Goal: Information Seeking & Learning: Learn about a topic

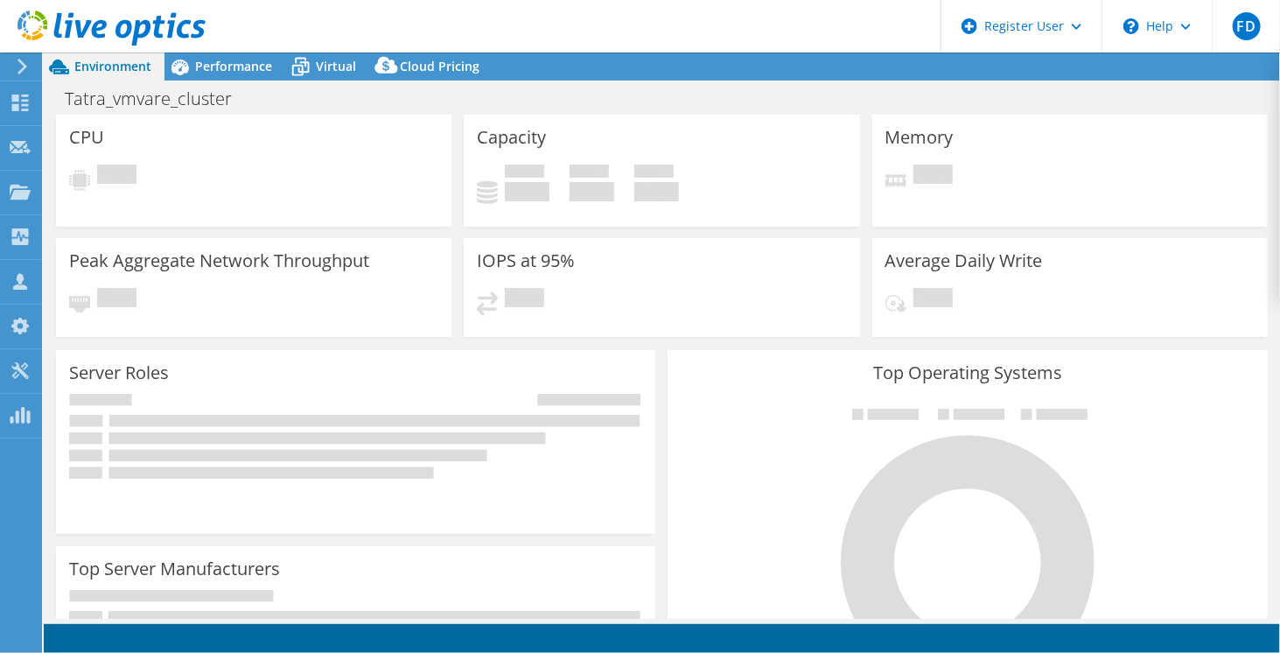
select select "USD"
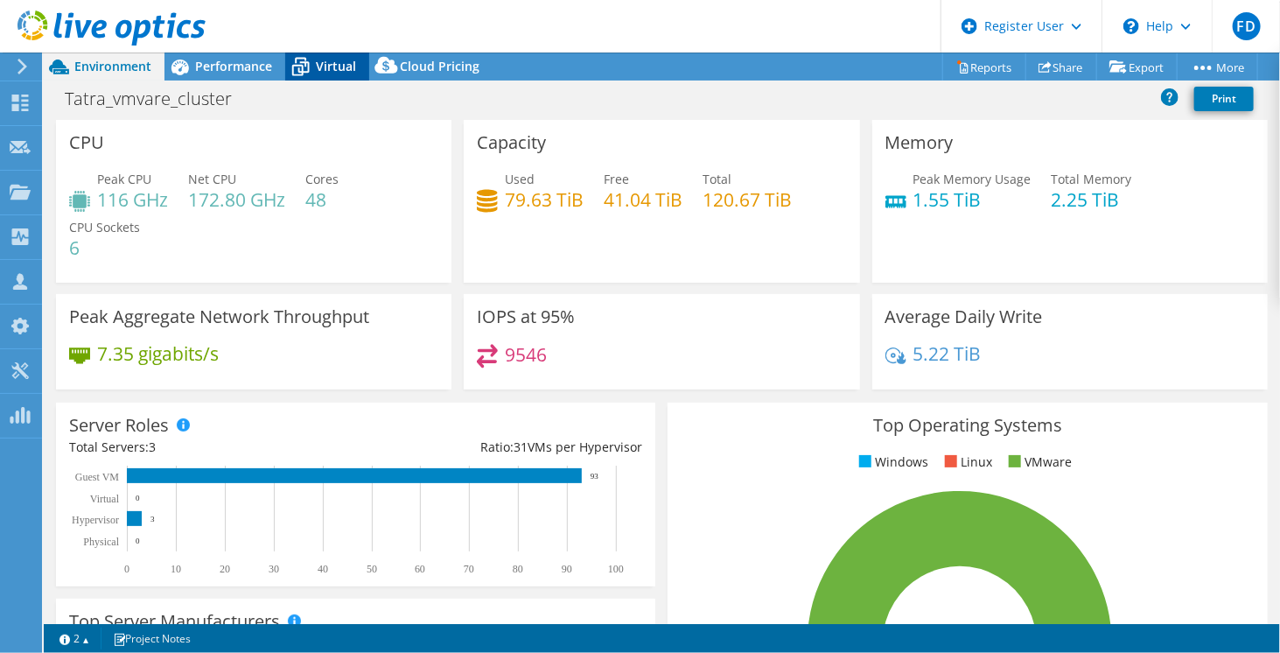
click at [347, 53] on div "Virtual" at bounding box center [327, 67] width 84 height 28
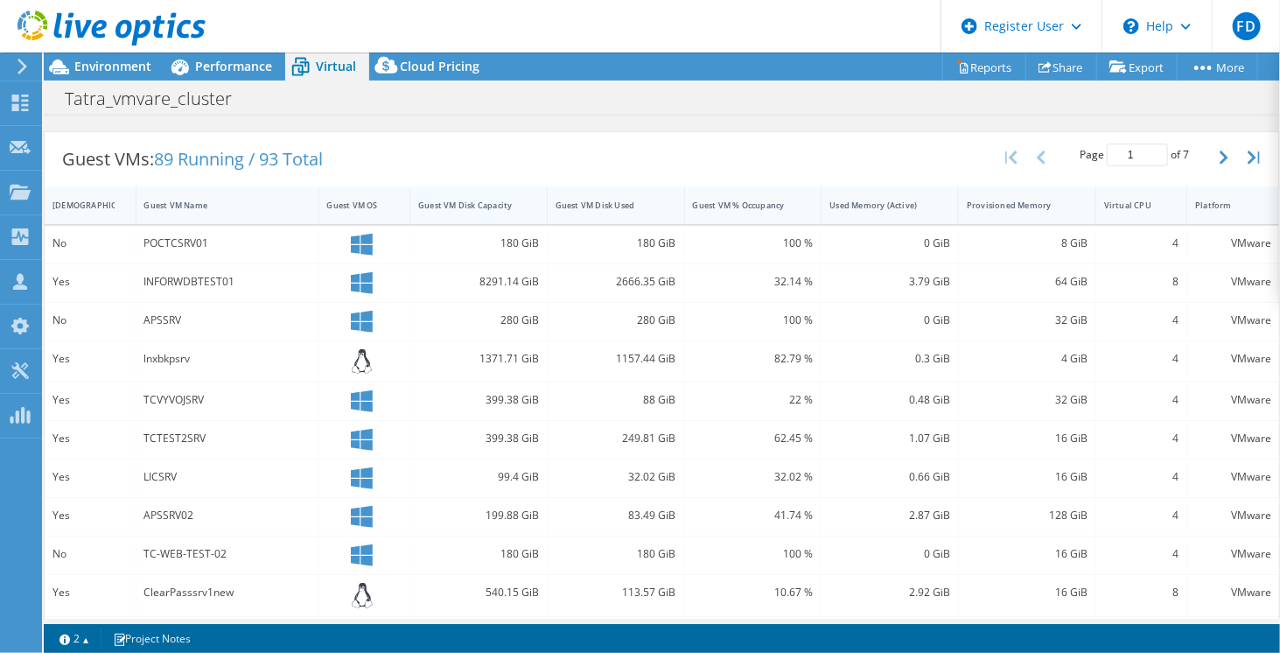
scroll to position [320, 0]
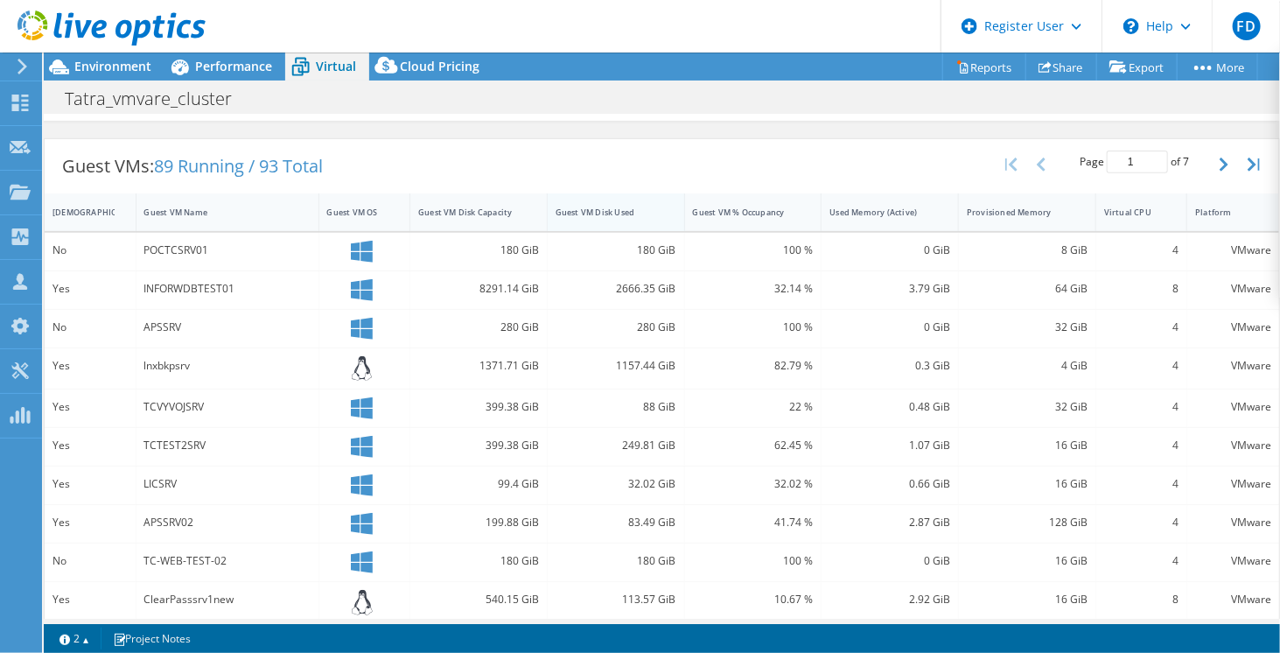
click at [635, 214] on div "Guest VM Disk Used" at bounding box center [606, 212] width 116 height 27
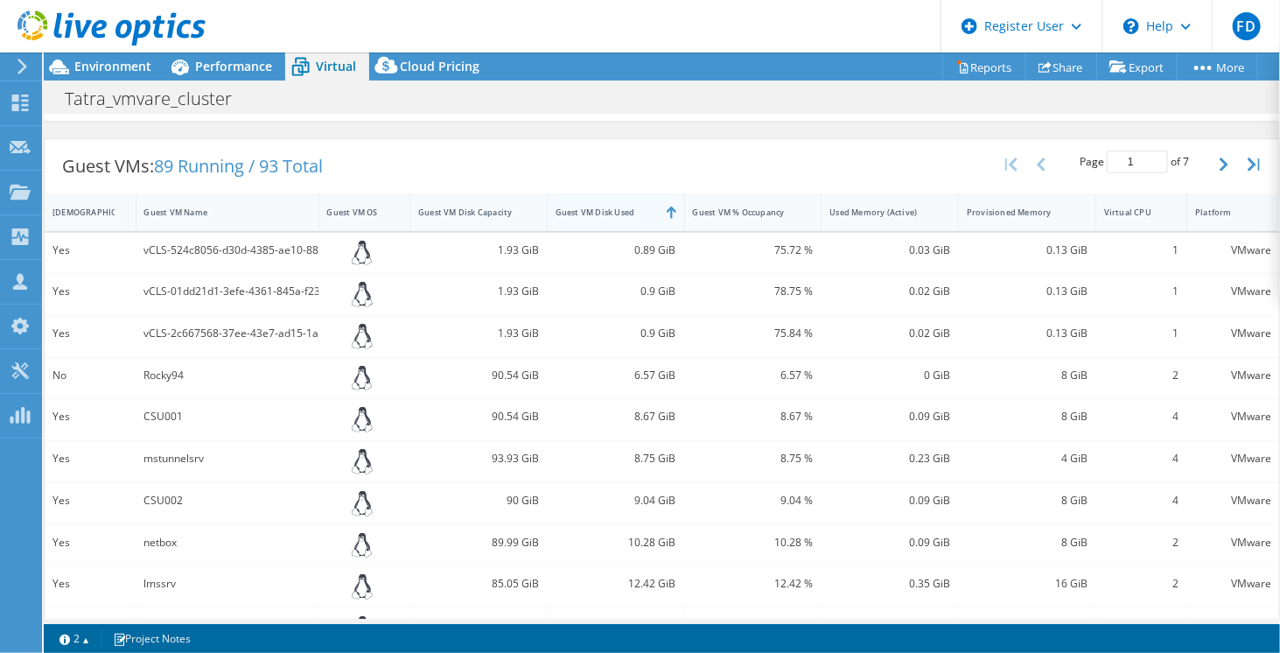
click at [635, 214] on div "Guest VM Disk Used" at bounding box center [606, 212] width 116 height 27
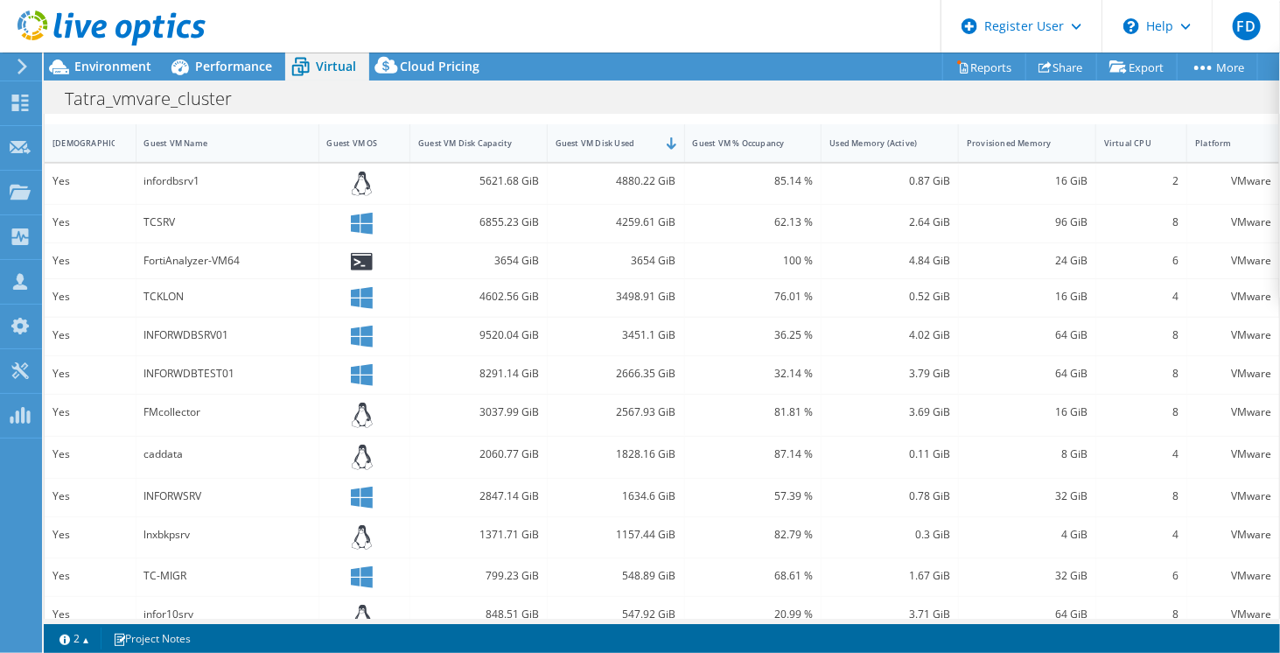
scroll to position [389, 0]
click at [236, 214] on div "TCSRV" at bounding box center [227, 223] width 166 height 19
drag, startPoint x: 236, startPoint y: 214, endPoint x: 242, endPoint y: 207, distance: 9.3
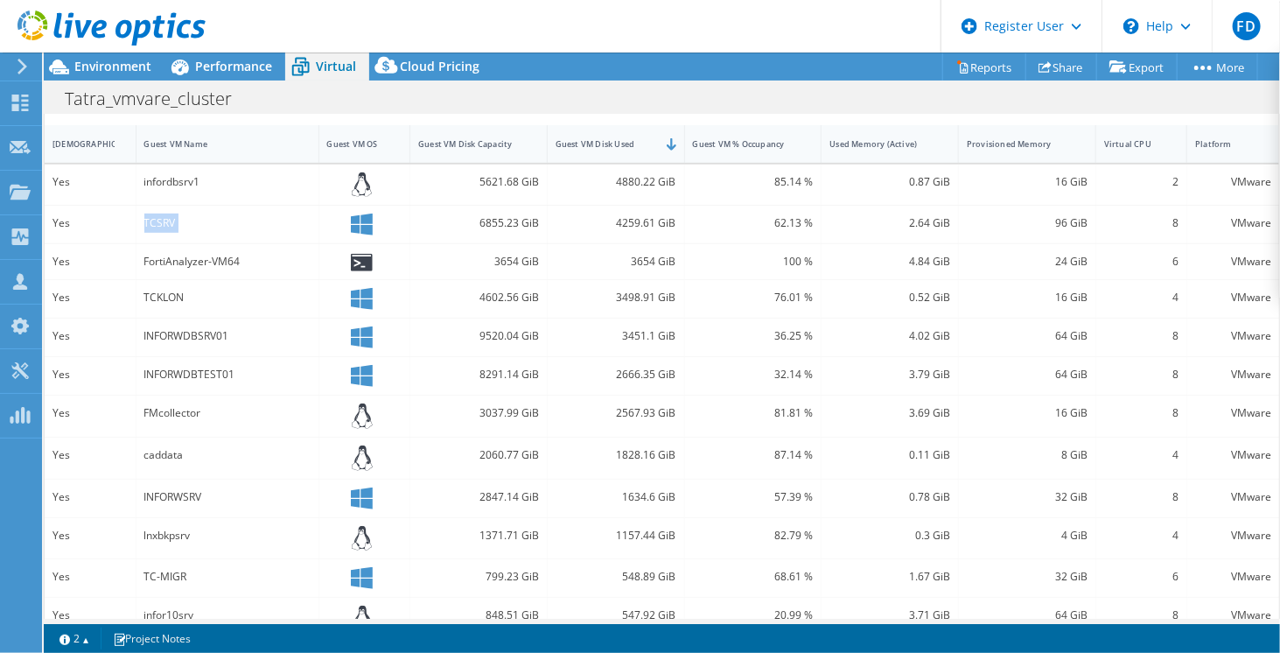
click at [242, 207] on div "TCSRV" at bounding box center [228, 225] width 183 height 38
click at [173, 184] on div "infordbsrv1" at bounding box center [227, 181] width 166 height 19
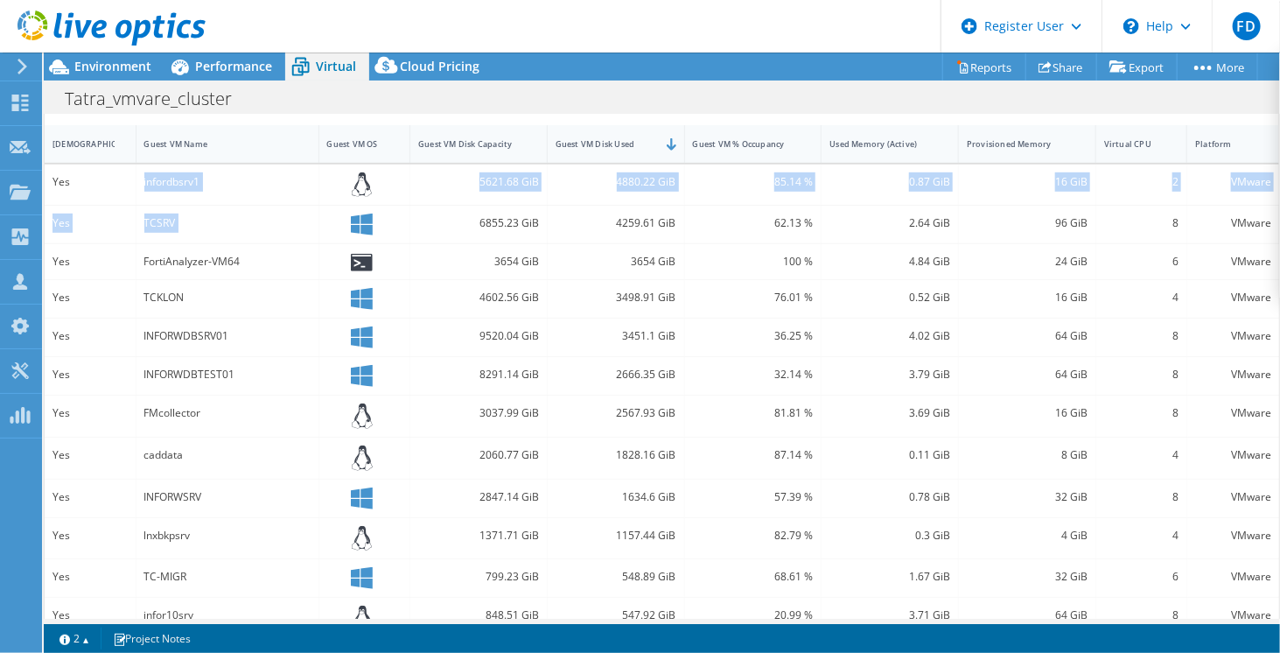
drag, startPoint x: 173, startPoint y: 184, endPoint x: 189, endPoint y: 235, distance: 53.1
click at [189, 235] on div "Yes infordbsrv1 5621.68 GiB 4880.22 GiB 85.14 % 0.87 GiB 16 GiB 2 VMware Yes TC…" at bounding box center [662, 464] width 1235 height 599
click at [189, 235] on div "TCSRV" at bounding box center [228, 225] width 183 height 38
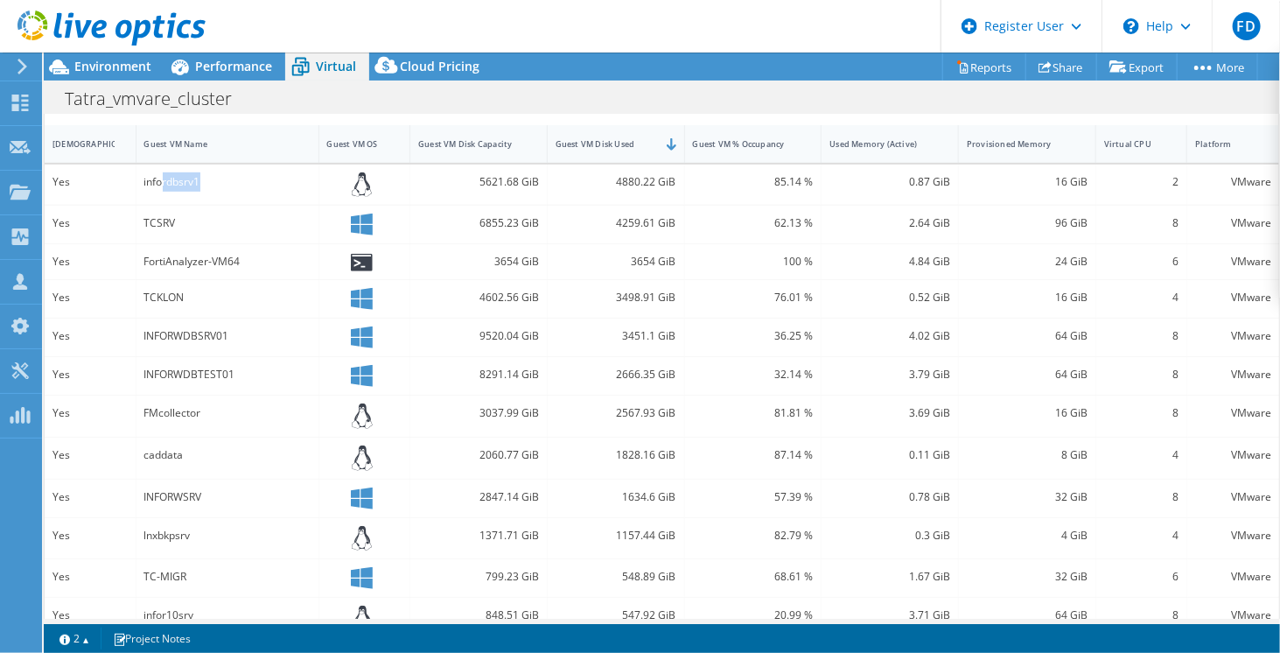
drag, startPoint x: 162, startPoint y: 179, endPoint x: 214, endPoint y: 179, distance: 51.6
click at [214, 179] on div "infordbsrv1" at bounding box center [227, 181] width 166 height 19
drag, startPoint x: 214, startPoint y: 179, endPoint x: 166, endPoint y: 174, distance: 47.5
click at [166, 174] on div "infordbsrv1" at bounding box center [227, 181] width 166 height 19
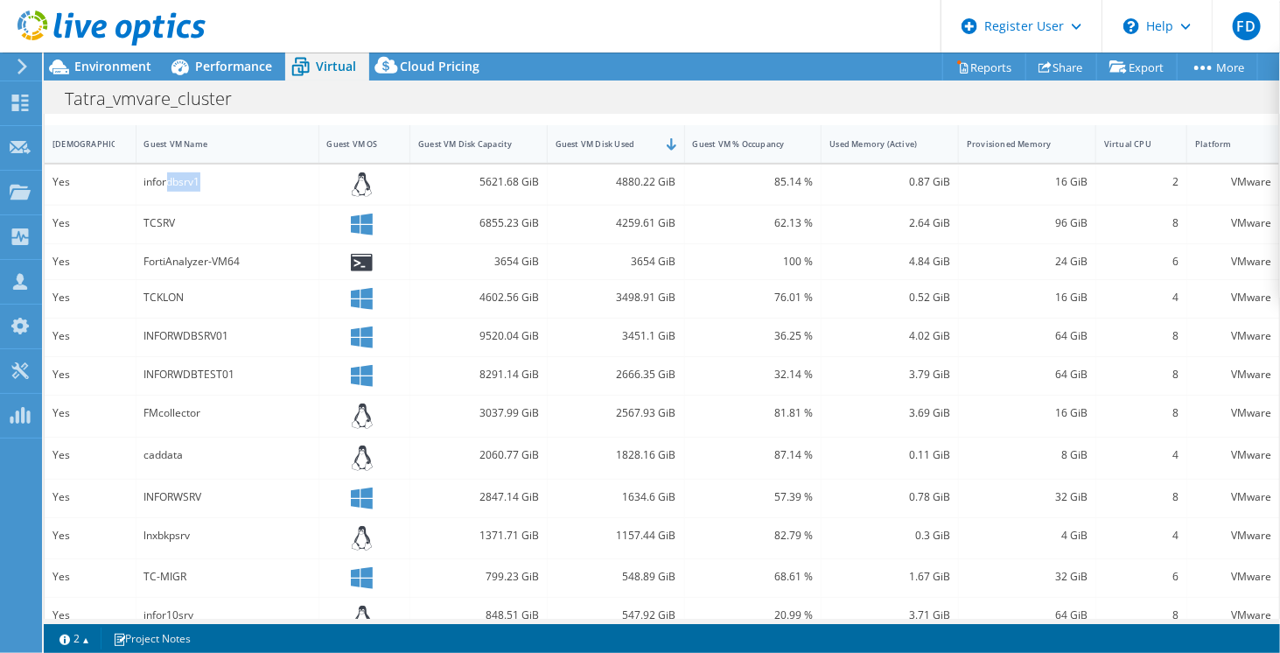
click at [166, 174] on div "infordbsrv1" at bounding box center [227, 181] width 166 height 19
drag, startPoint x: 166, startPoint y: 174, endPoint x: 155, endPoint y: 169, distance: 12.5
click at [155, 172] on div "infordbsrv1" at bounding box center [227, 181] width 166 height 19
click at [144, 218] on div "TCSRV" at bounding box center [227, 223] width 166 height 19
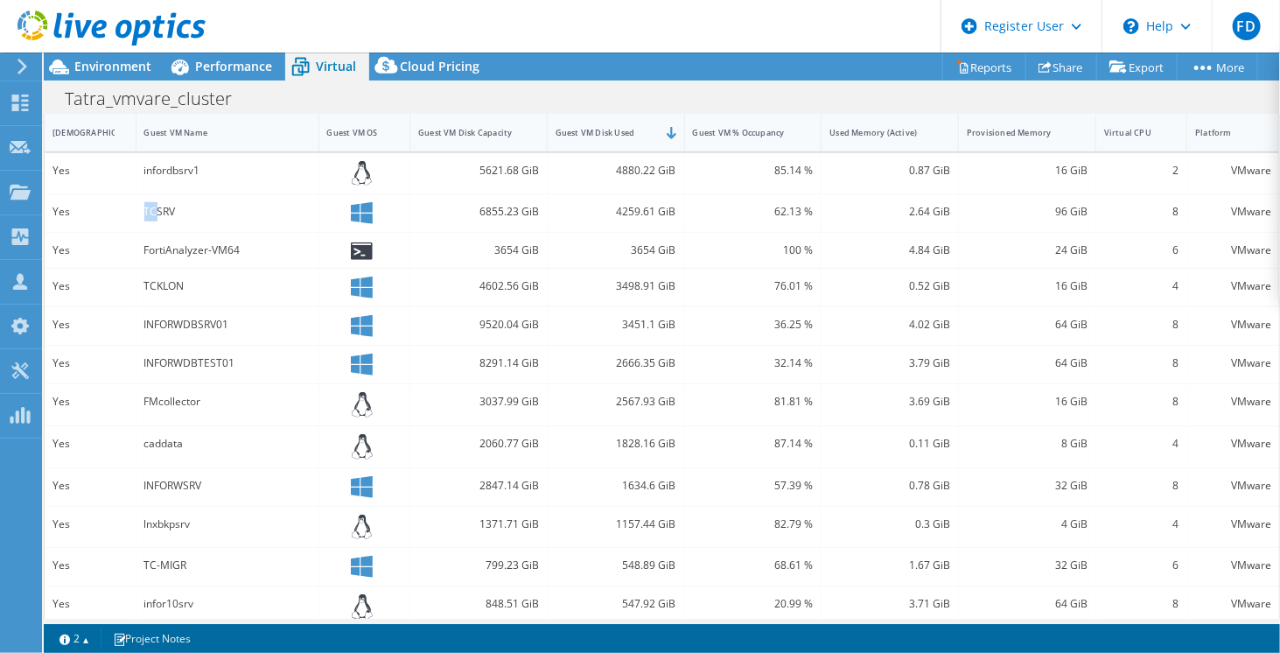
scroll to position [399, 0]
click at [215, 261] on div "FortiAnalyzer-VM64" at bounding box center [228, 251] width 183 height 35
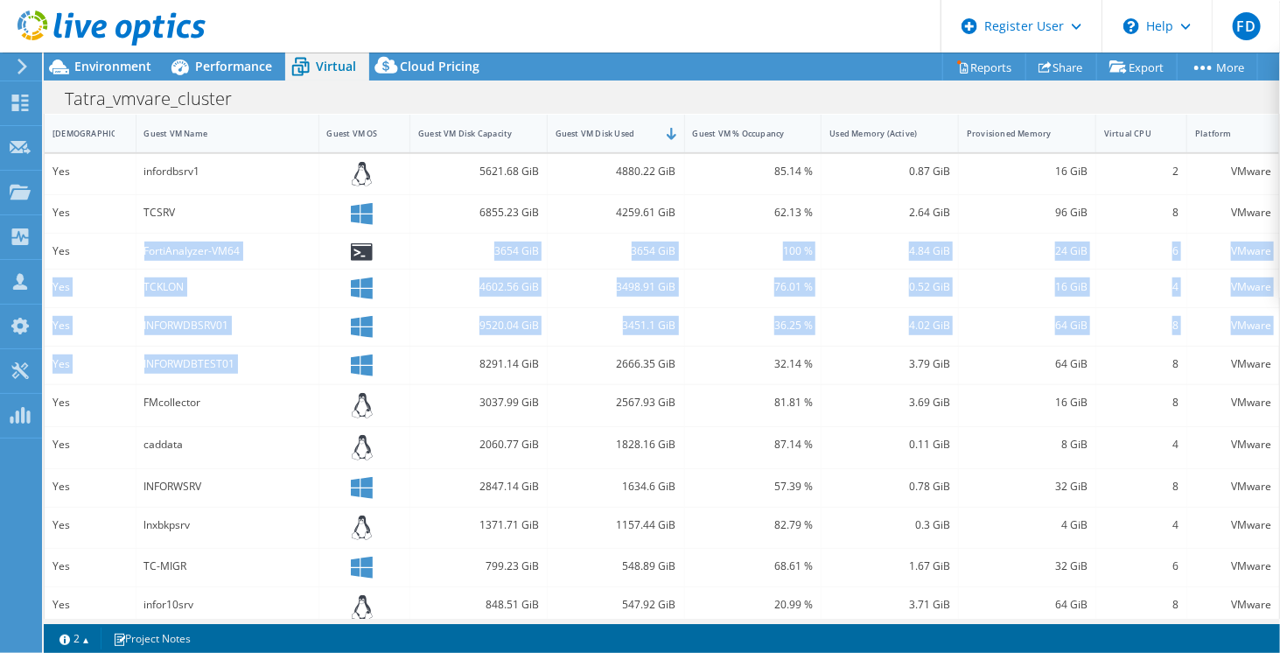
drag, startPoint x: 215, startPoint y: 261, endPoint x: 242, endPoint y: 357, distance: 100.0
click at [242, 357] on div "Yes infordbsrv1 5621.68 GiB 4880.22 GiB 85.14 % 0.87 GiB 16 GiB 2 VMware Yes TC…" at bounding box center [662, 453] width 1235 height 599
click at [242, 357] on div "INFORWDBTEST01" at bounding box center [227, 363] width 166 height 19
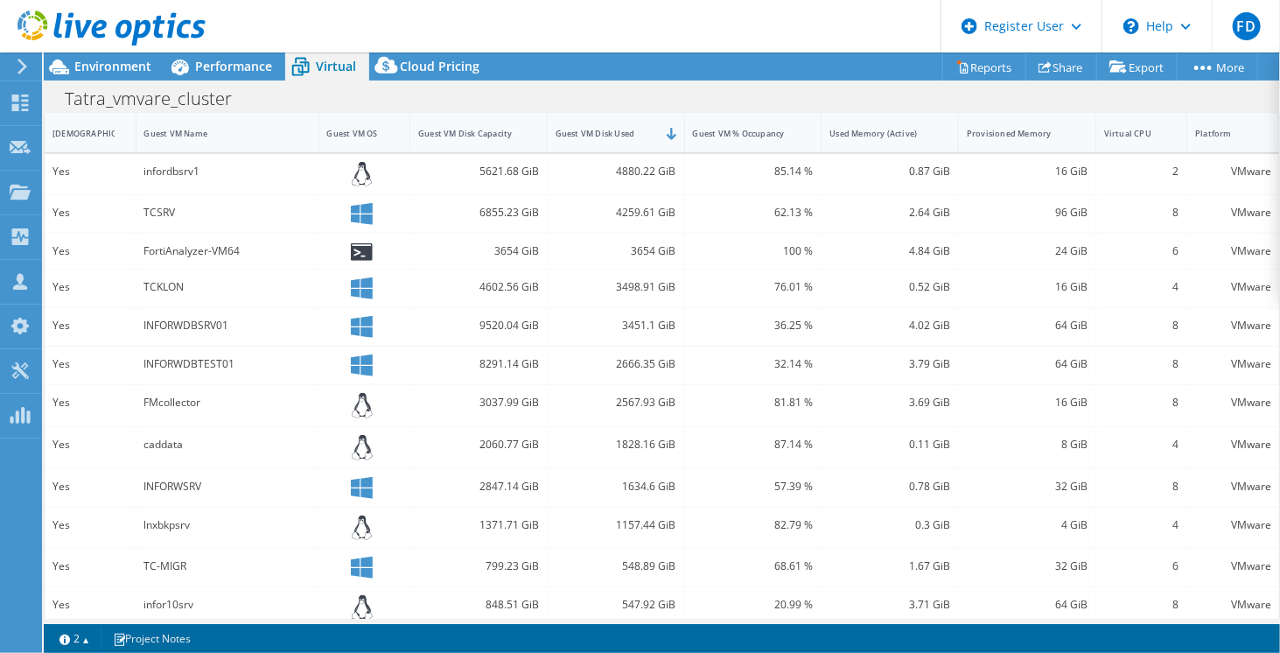
click at [242, 357] on div "INFORWDBTEST01" at bounding box center [227, 363] width 166 height 19
click at [205, 288] on div "TCKLON" at bounding box center [227, 286] width 166 height 19
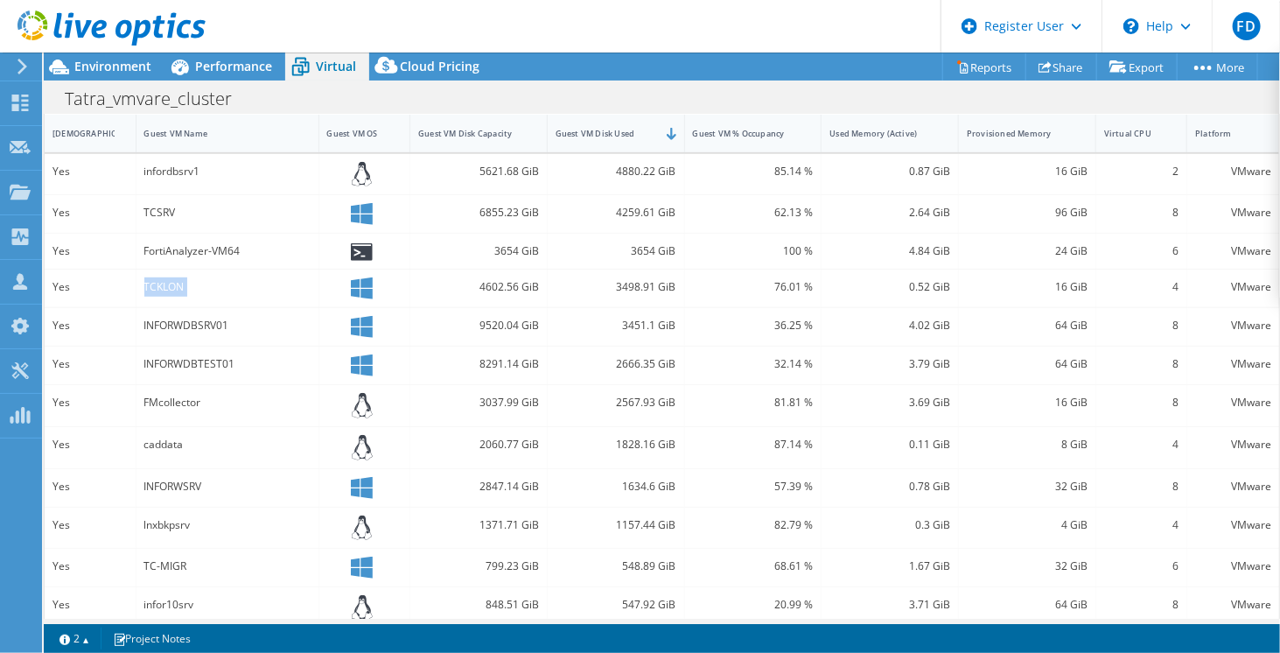
drag, startPoint x: 205, startPoint y: 288, endPoint x: 210, endPoint y: 270, distance: 18.3
click at [210, 277] on div "TCKLON" at bounding box center [227, 286] width 166 height 19
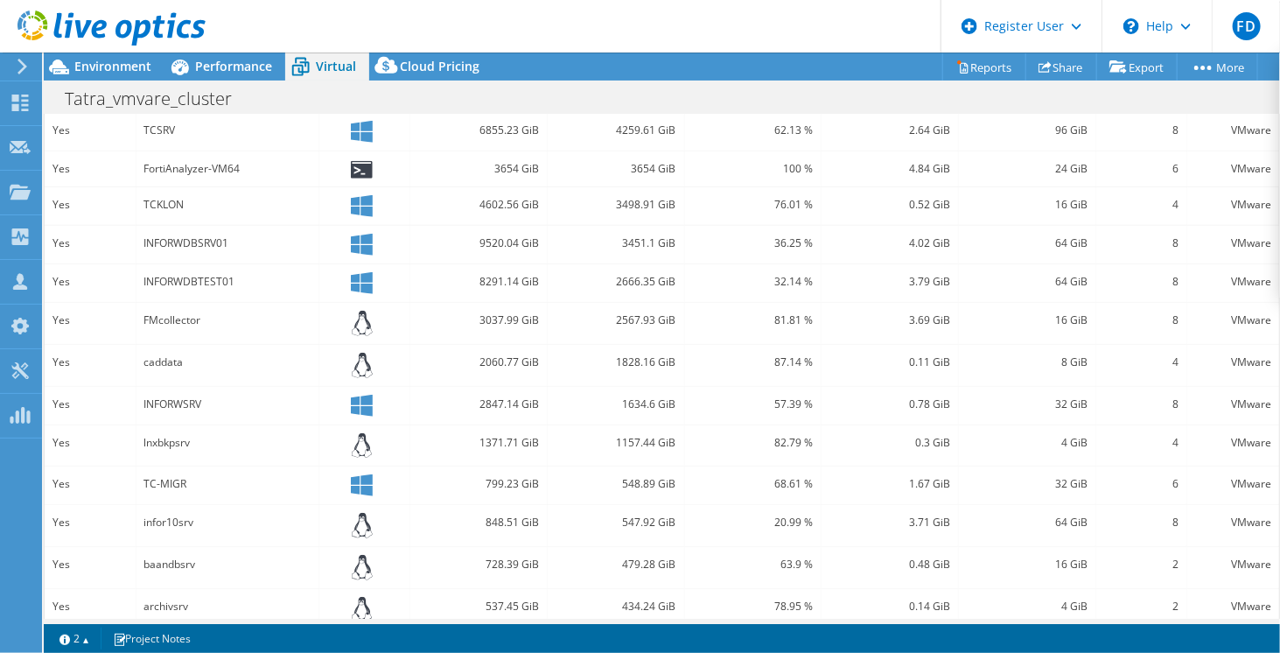
scroll to position [487, 0]
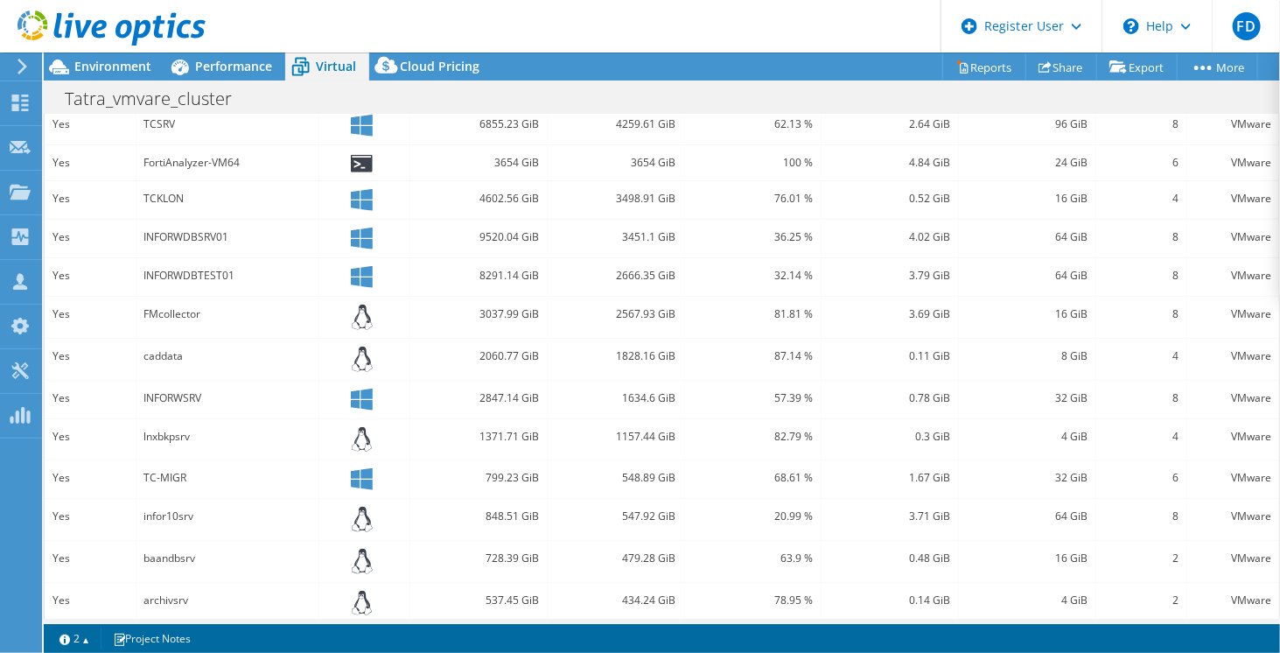
click at [191, 198] on div "TCKLON" at bounding box center [227, 198] width 166 height 19
click at [190, 199] on div "TCKLON" at bounding box center [227, 198] width 166 height 19
drag, startPoint x: 173, startPoint y: 230, endPoint x: 251, endPoint y: 234, distance: 78.0
click at [251, 234] on div "INFORWDBSRV01" at bounding box center [227, 237] width 166 height 19
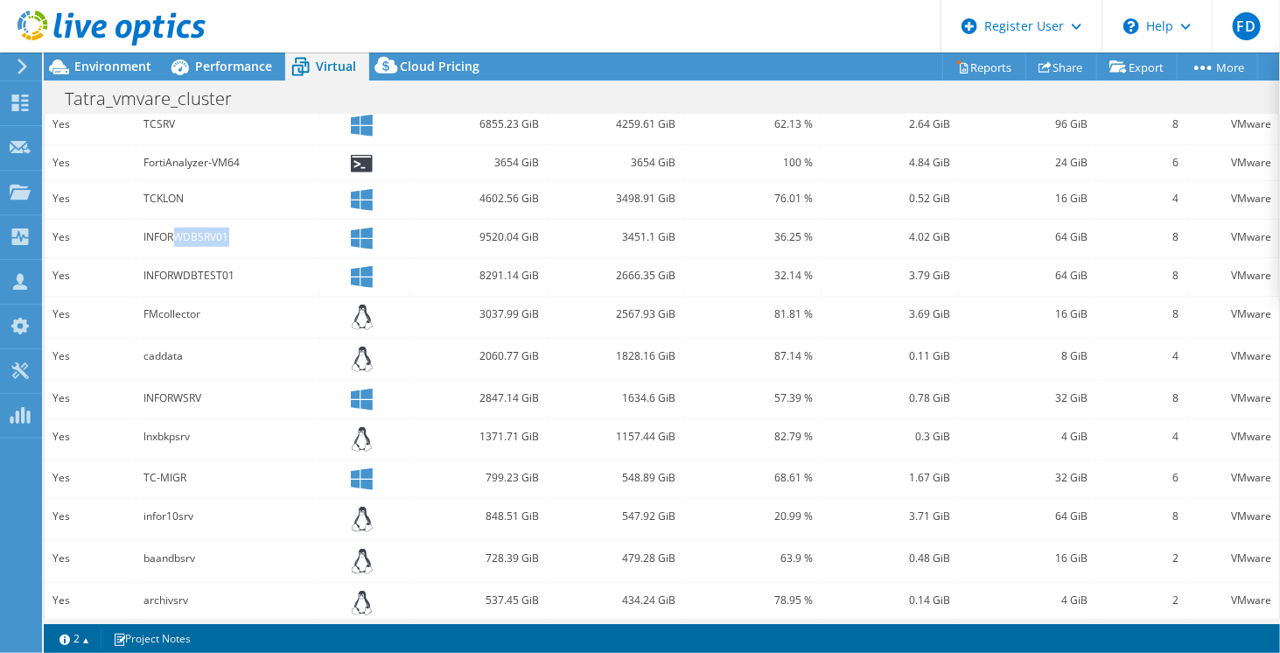
click at [251, 234] on div "INFORWDBSRV01" at bounding box center [227, 237] width 166 height 19
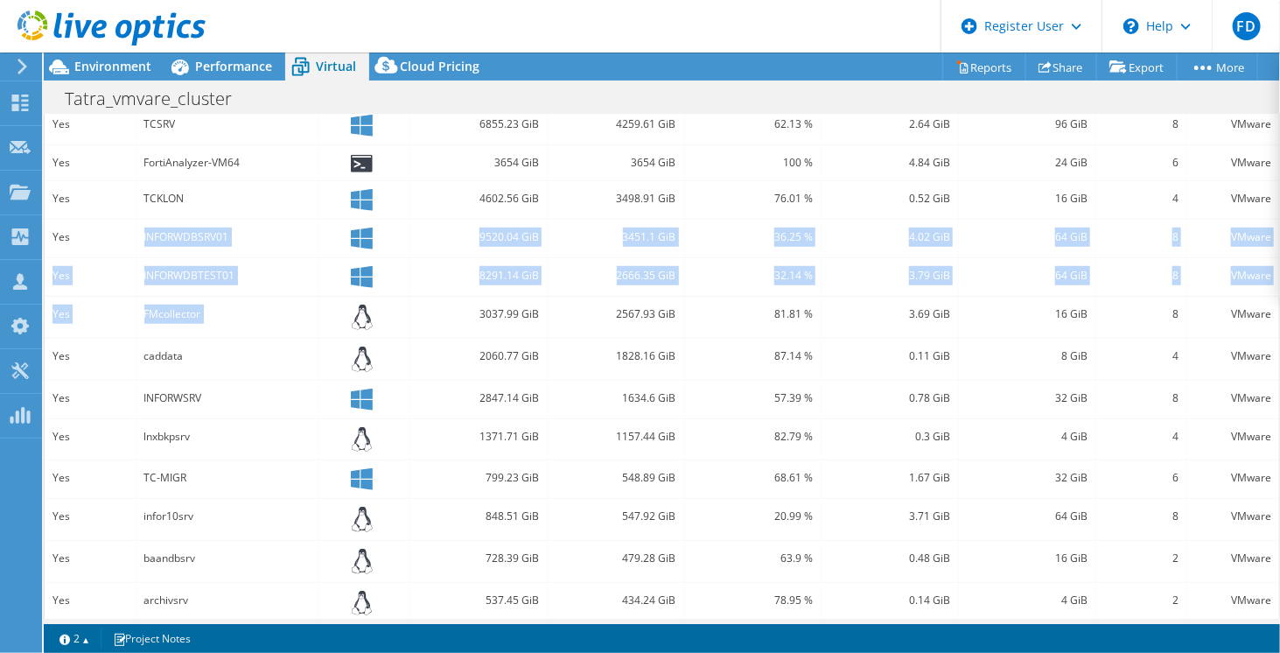
drag, startPoint x: 251, startPoint y: 234, endPoint x: 231, endPoint y: 322, distance: 90.6
click at [231, 322] on div "Yes infordbsrv1 5621.68 GiB 4880.22 GiB 85.14 % 0.87 GiB 16 GiB 2 VMware Yes TC…" at bounding box center [662, 365] width 1235 height 599
click at [231, 322] on div "FMcollector" at bounding box center [228, 317] width 183 height 41
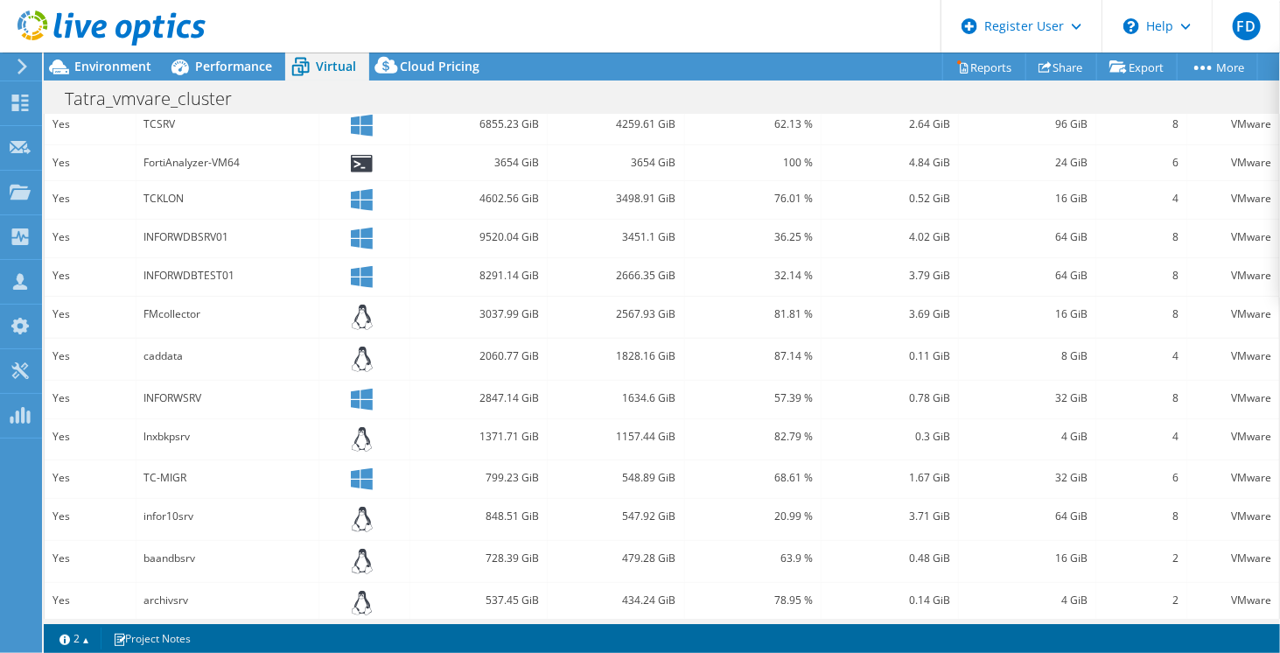
click at [231, 322] on div "FMcollector" at bounding box center [228, 317] width 183 height 41
drag, startPoint x: 231, startPoint y: 322, endPoint x: 217, endPoint y: 316, distance: 15.3
click at [217, 316] on div "FMcollector" at bounding box center [228, 317] width 183 height 41
click at [217, 316] on div "FMcollector" at bounding box center [227, 314] width 166 height 19
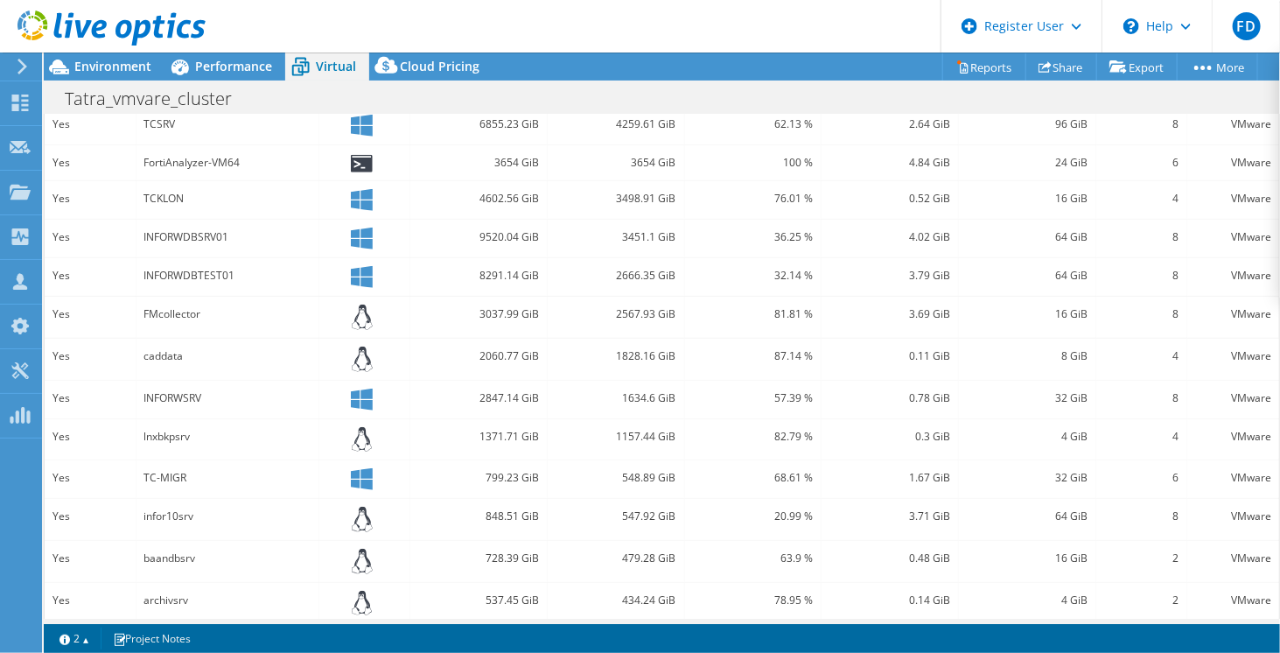
click at [174, 310] on div "FMcollector" at bounding box center [227, 314] width 166 height 19
click at [165, 347] on div "caddata" at bounding box center [227, 356] width 166 height 19
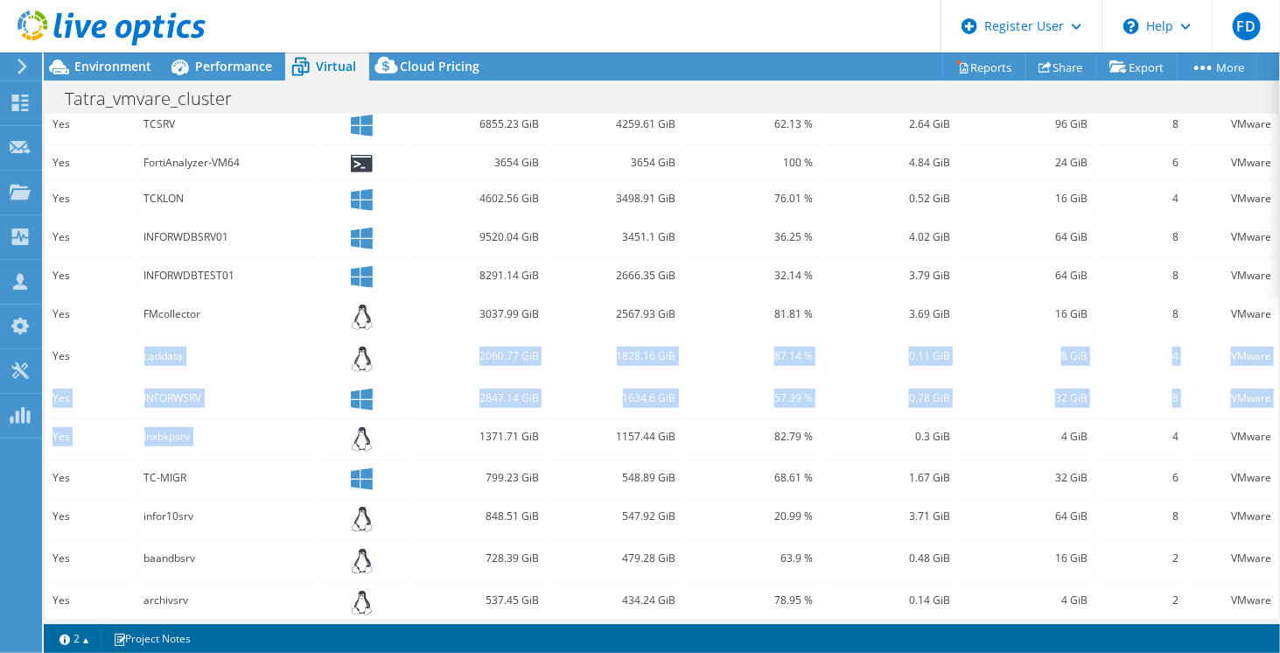
drag, startPoint x: 165, startPoint y: 347, endPoint x: 231, endPoint y: 416, distance: 95.3
click at [231, 416] on div "Yes infordbsrv1 5621.68 GiB 4880.22 GiB 85.14 % 0.87 GiB 16 GiB 2 VMware Yes TC…" at bounding box center [662, 365] width 1235 height 599
click at [231, 419] on div "lnxbkpsrv" at bounding box center [228, 439] width 183 height 41
drag, startPoint x: 231, startPoint y: 416, endPoint x: 214, endPoint y: 333, distance: 83.9
click at [214, 333] on div "Yes infordbsrv1 5621.68 GiB 4880.22 GiB 85.14 % 0.87 GiB 16 GiB 2 VMware Yes TC…" at bounding box center [662, 365] width 1235 height 599
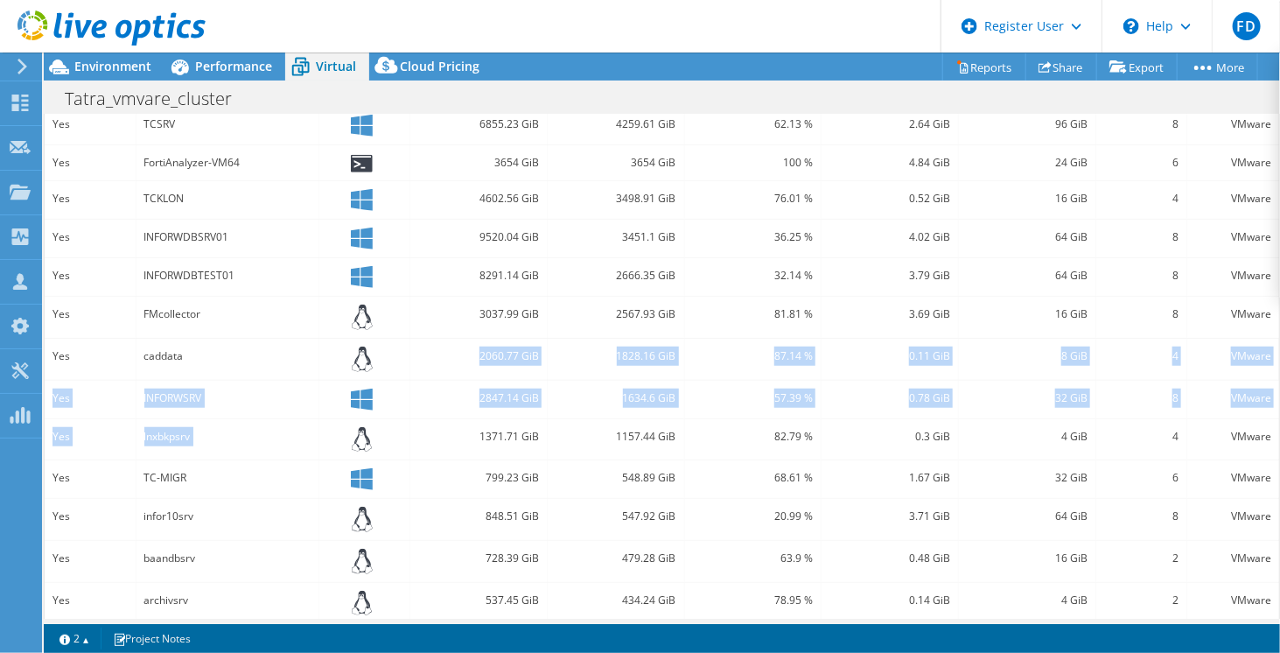
click at [214, 339] on div "caddata" at bounding box center [228, 359] width 183 height 41
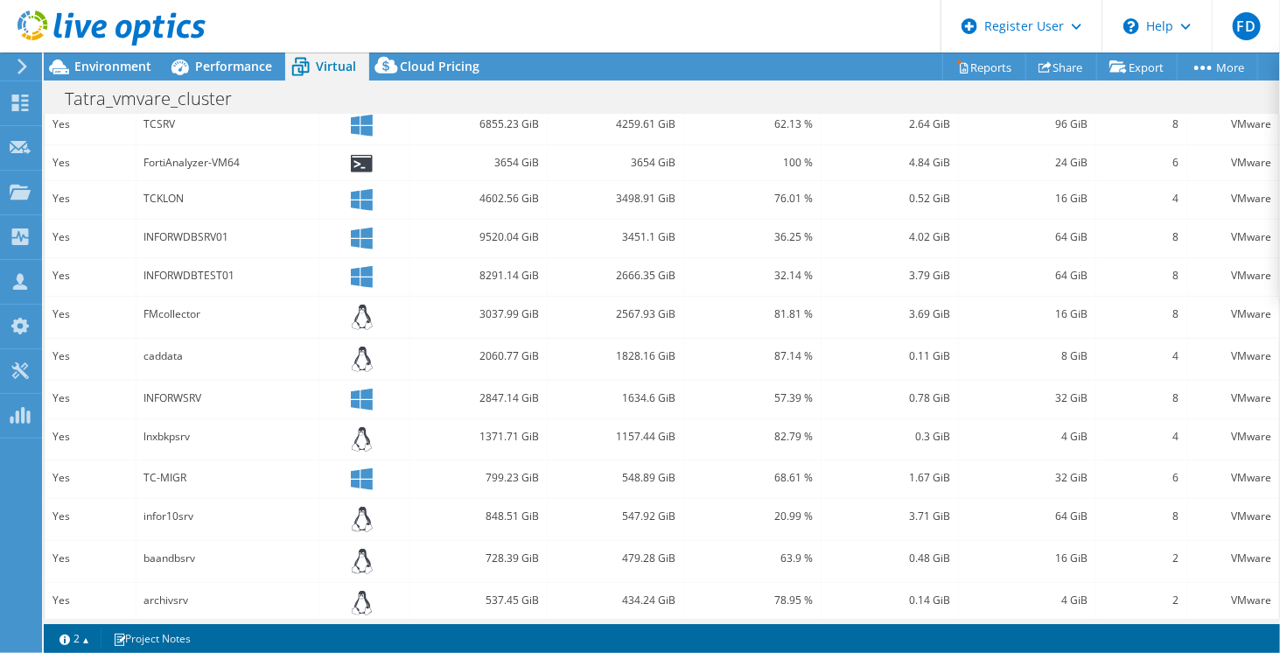
click at [214, 339] on div "caddata" at bounding box center [228, 359] width 183 height 41
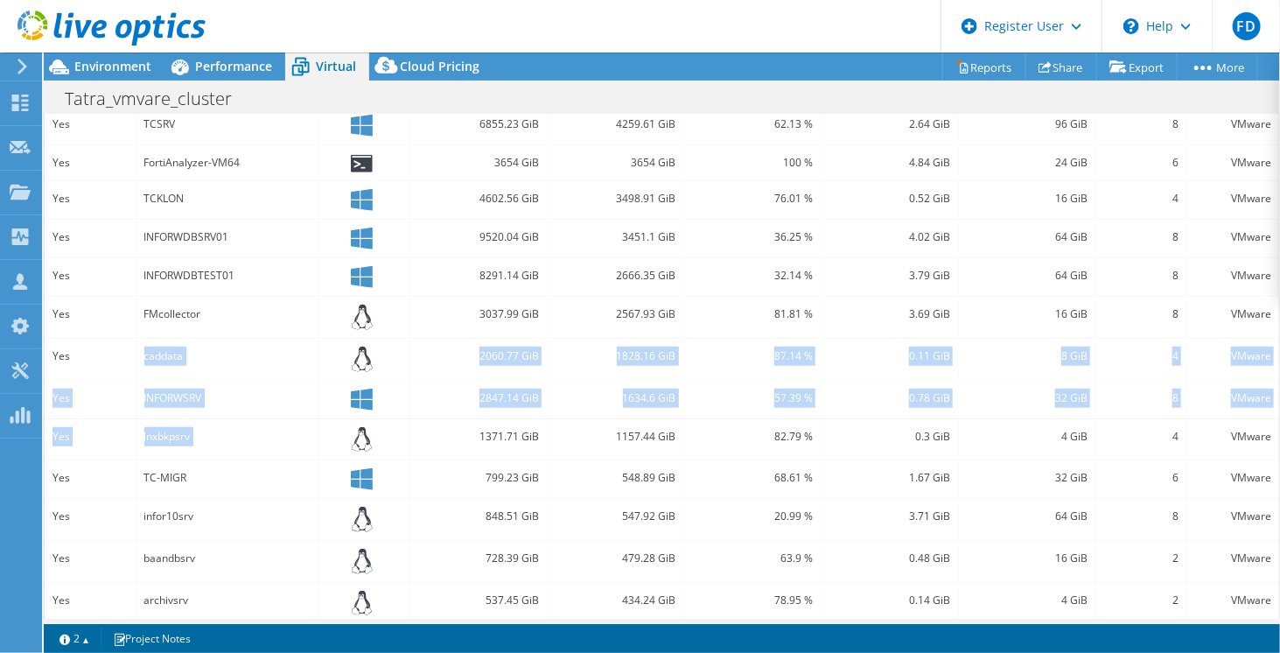
drag, startPoint x: 214, startPoint y: 333, endPoint x: 202, endPoint y: 428, distance: 95.3
click at [202, 428] on div "Yes infordbsrv1 5621.68 GiB 4880.22 GiB 85.14 % 0.87 GiB 16 GiB 2 VMware Yes TC…" at bounding box center [662, 365] width 1235 height 599
click at [202, 428] on div "lnxbkpsrv" at bounding box center [227, 436] width 166 height 19
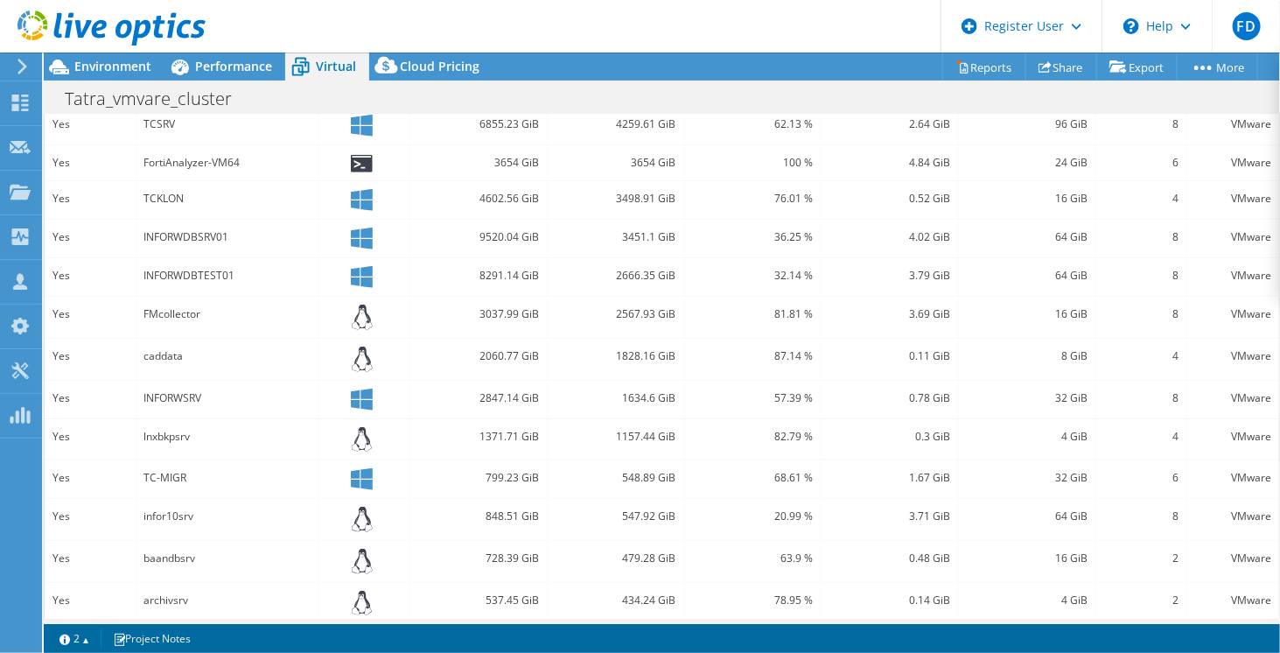
click at [202, 428] on div "lnxbkpsrv" at bounding box center [227, 436] width 166 height 19
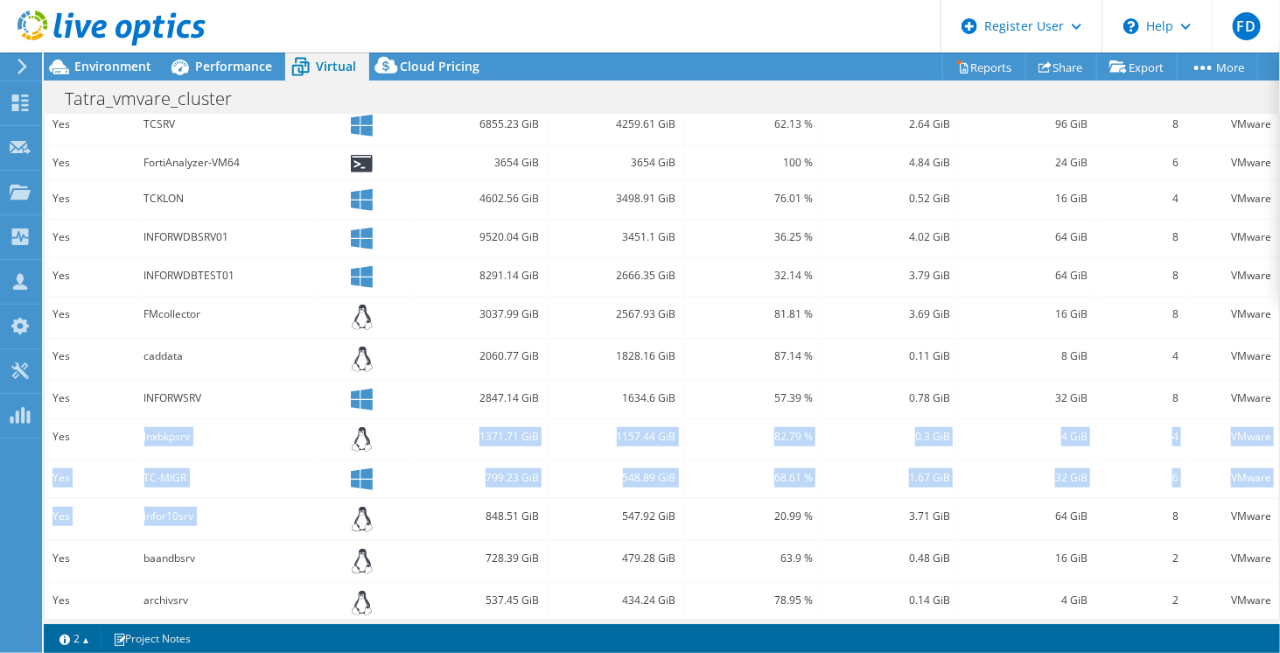
drag, startPoint x: 202, startPoint y: 428, endPoint x: 199, endPoint y: 516, distance: 88.4
click at [199, 516] on div "Yes infordbsrv1 5621.68 GiB 4880.22 GiB 85.14 % 0.87 GiB 16 GiB 2 VMware Yes TC…" at bounding box center [662, 365] width 1235 height 599
click at [199, 516] on div "infor10srv" at bounding box center [227, 516] width 166 height 19
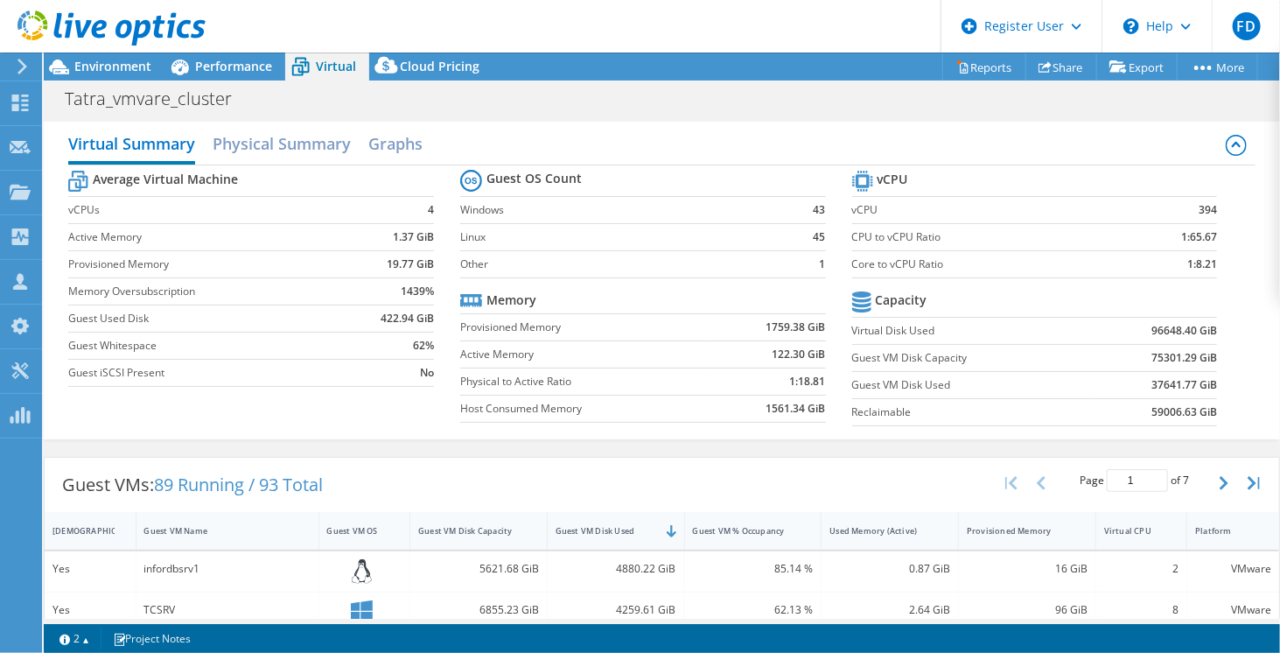
scroll to position [0, 0]
click at [124, 74] on span "Environment" at bounding box center [112, 66] width 77 height 17
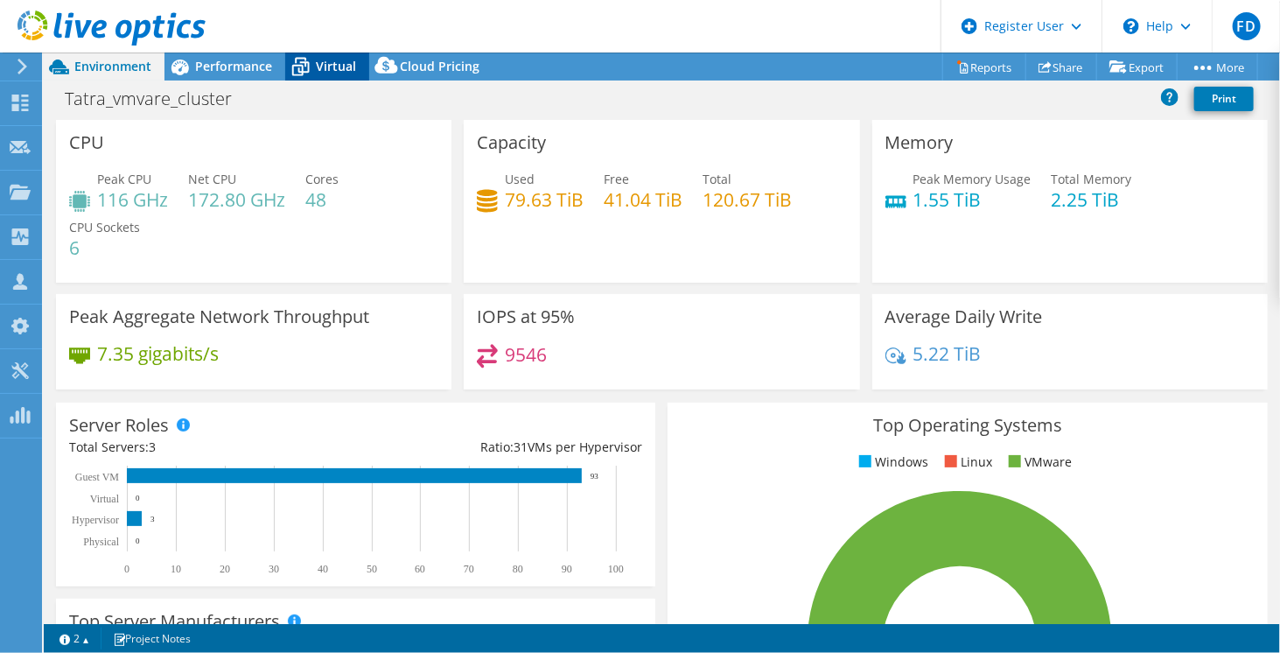
click at [336, 63] on span "Virtual" at bounding box center [336, 66] width 40 height 17
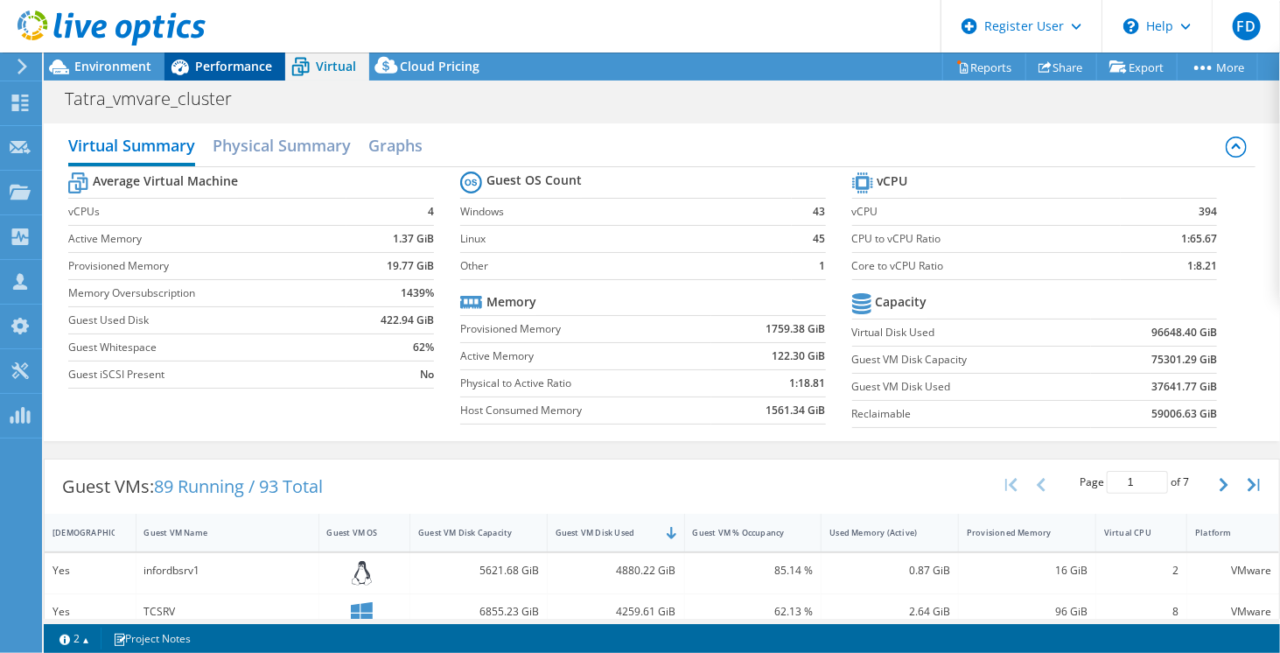
click at [273, 71] on div "Performance" at bounding box center [225, 67] width 121 height 28
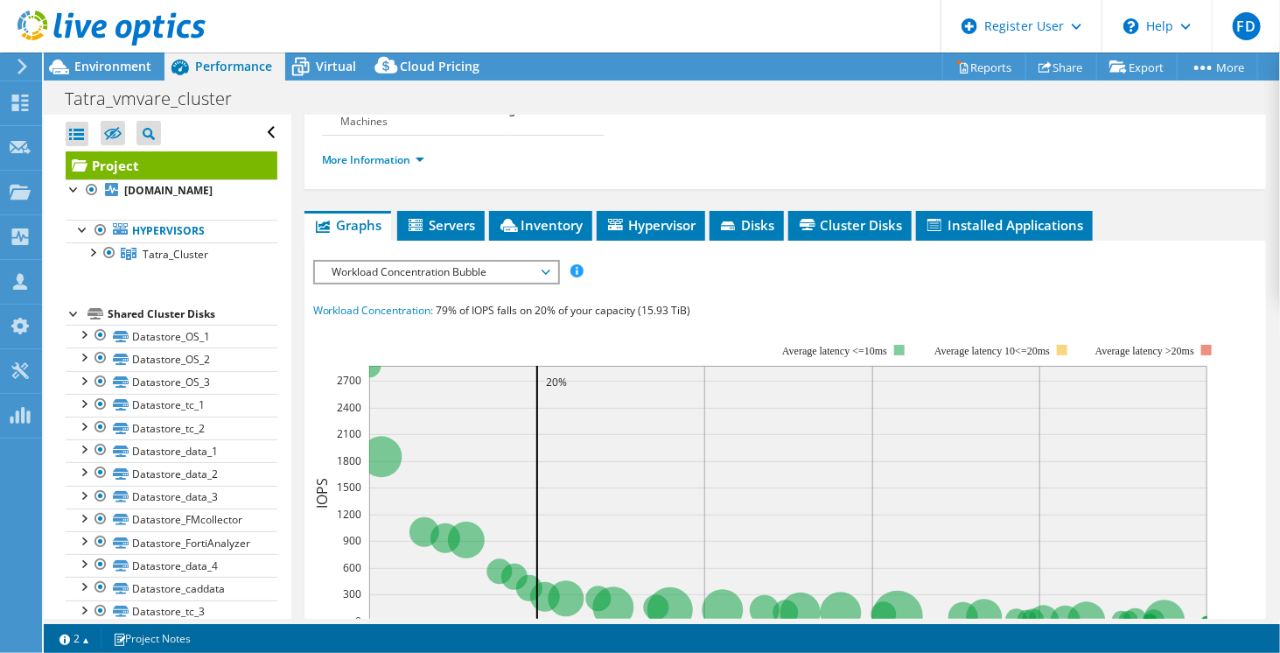
scroll to position [277, 0]
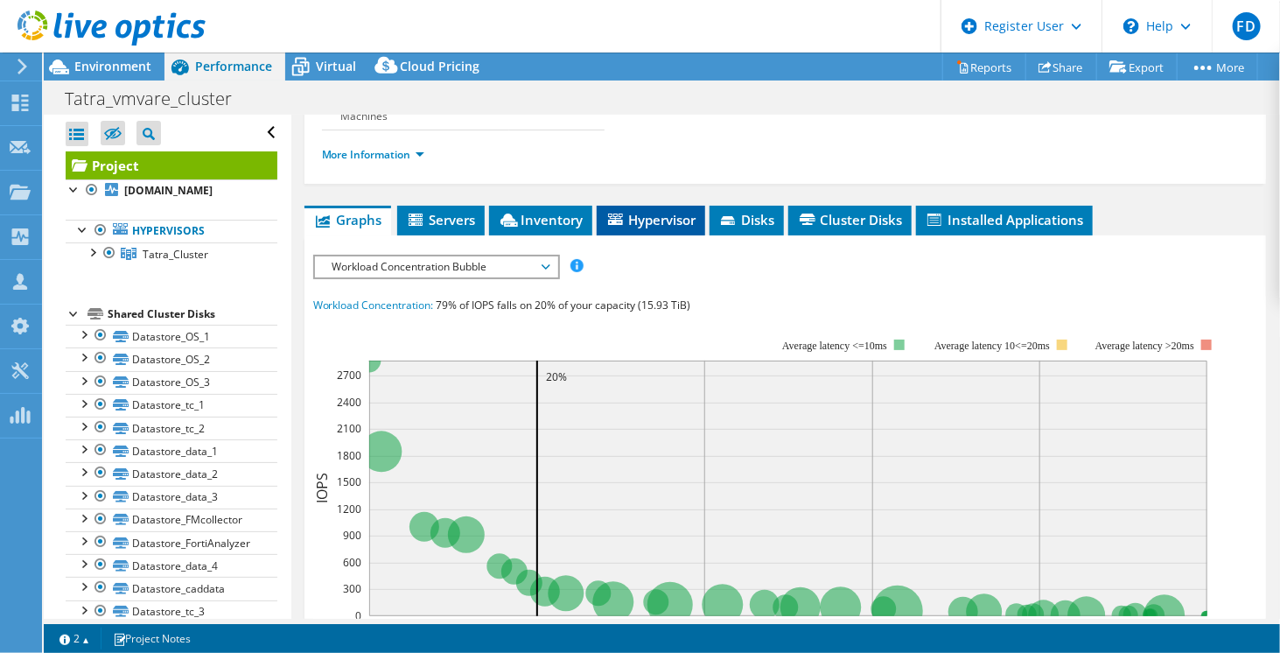
click at [661, 211] on span "Hypervisor" at bounding box center [651, 220] width 91 height 18
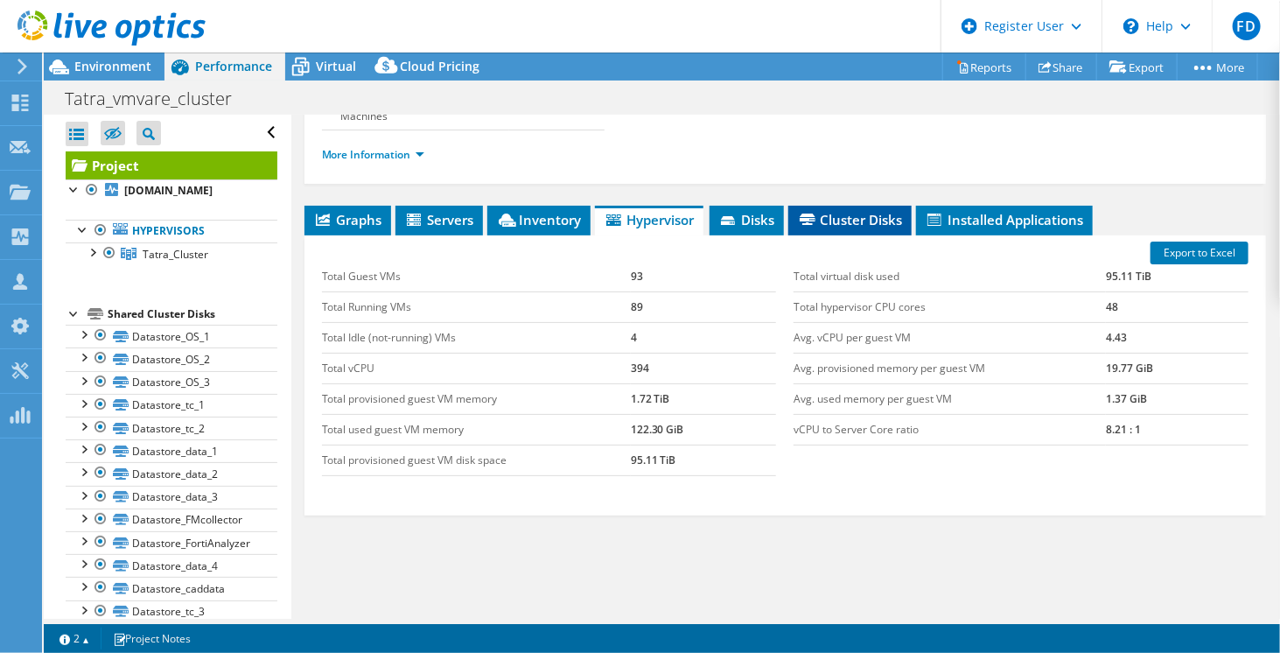
click at [845, 220] on span "Cluster Disks" at bounding box center [850, 220] width 106 height 18
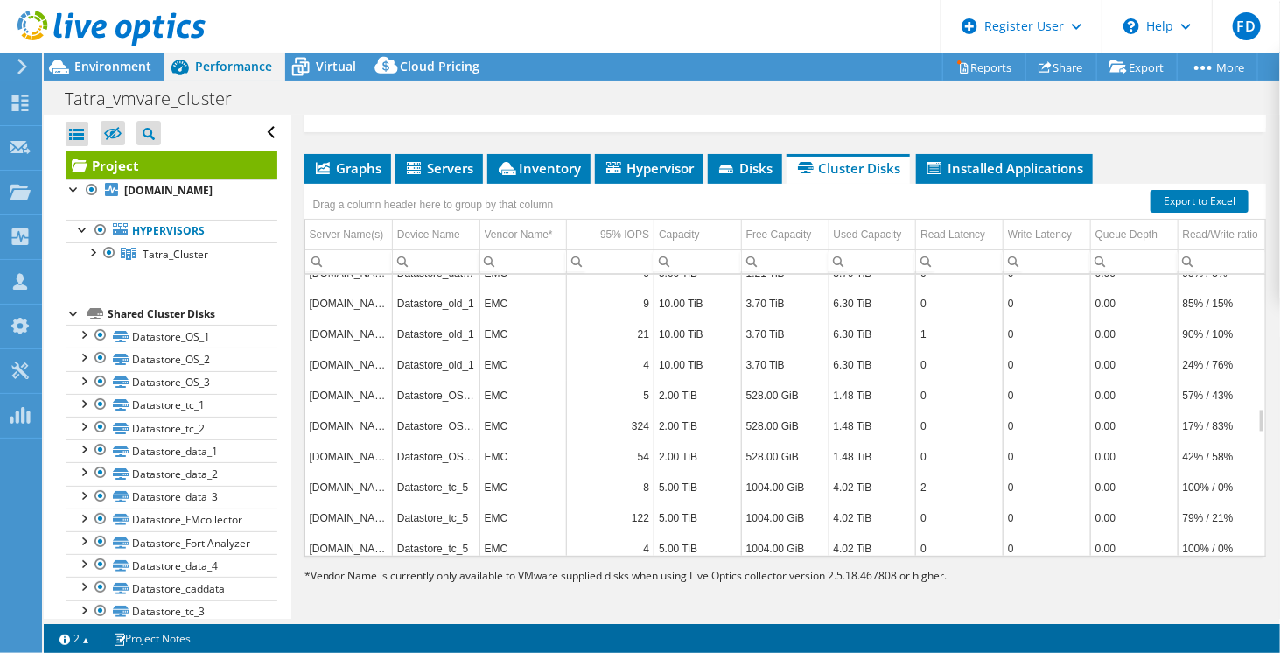
scroll to position [1549, 0]
click at [454, 377] on td "Datastore_OS_4" at bounding box center [436, 392] width 88 height 31
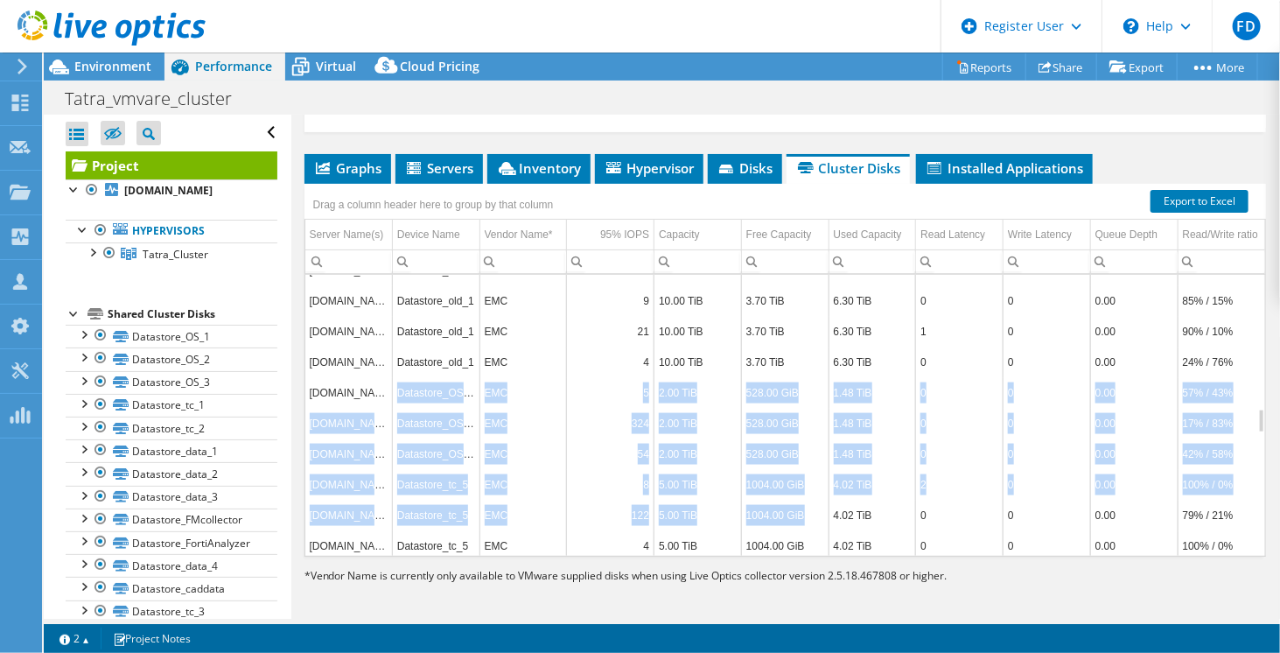
drag, startPoint x: 454, startPoint y: 371, endPoint x: 750, endPoint y: 484, distance: 316.6
click at [750, 484] on tbody "esx13.tatra.cz Datastore_tc_4 EMC 6 3.00 TiB 1023.00 GiB 2.00 TiB 1 0 0.00 100%…" at bounding box center [785, 254] width 960 height 613
click at [750, 500] on td "1004.00 GiB" at bounding box center [785, 515] width 88 height 31
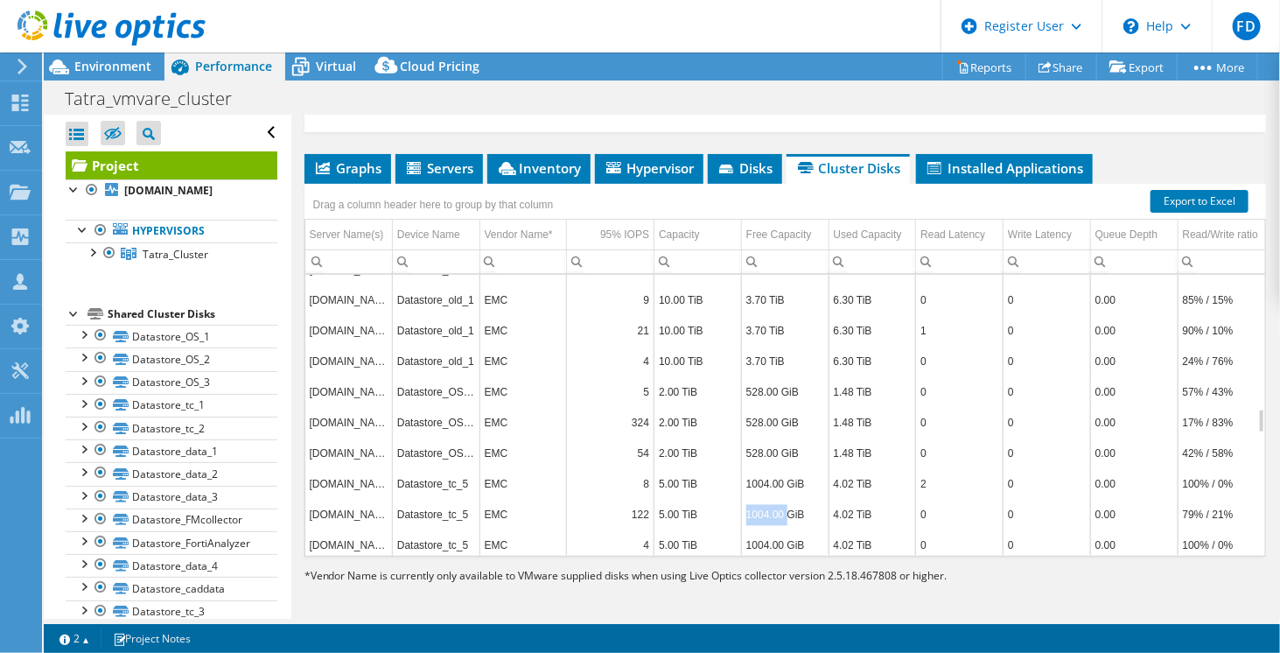
scroll to position [1552, 0]
click at [750, 499] on td "1004.00 GiB" at bounding box center [785, 514] width 88 height 31
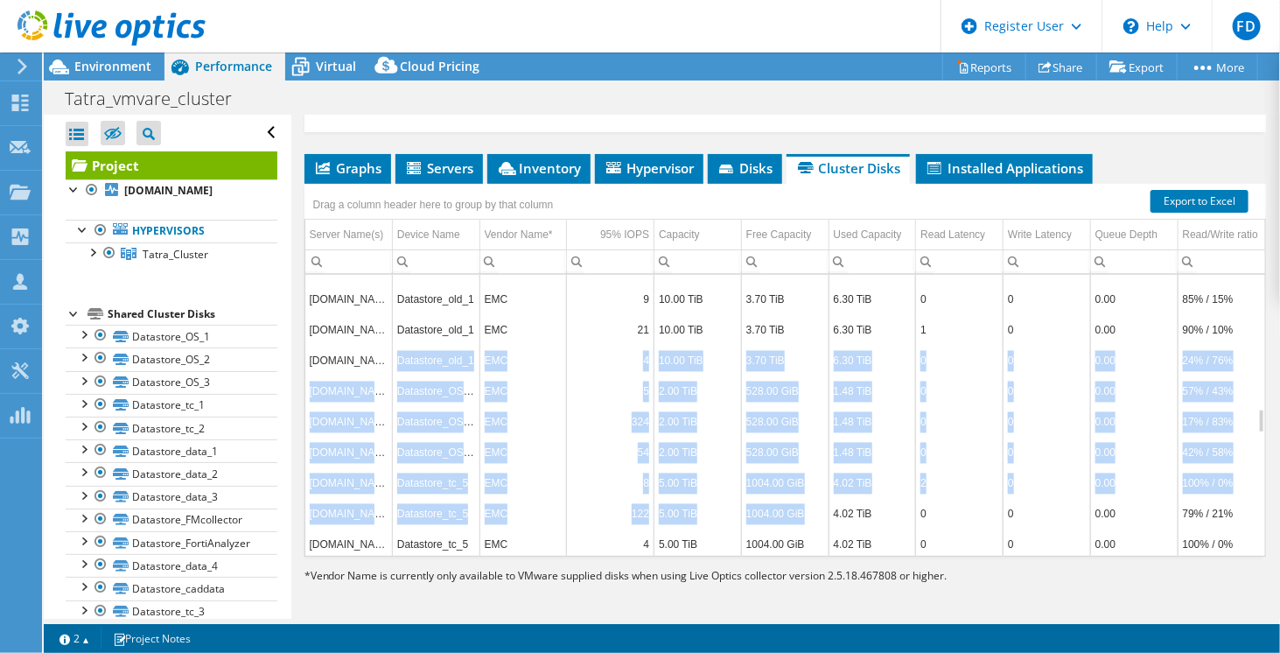
drag, startPoint x: 750, startPoint y: 484, endPoint x: 445, endPoint y: 344, distance: 335.2
click at [445, 344] on tbody "esx13.tatra.cz Datastore_tc_4 EMC 6 3.00 TiB 1023.00 GiB 2.00 TiB 1 0 0.00 100%…" at bounding box center [785, 253] width 960 height 613
click at [445, 345] on td "Datastore_old_1" at bounding box center [436, 360] width 88 height 31
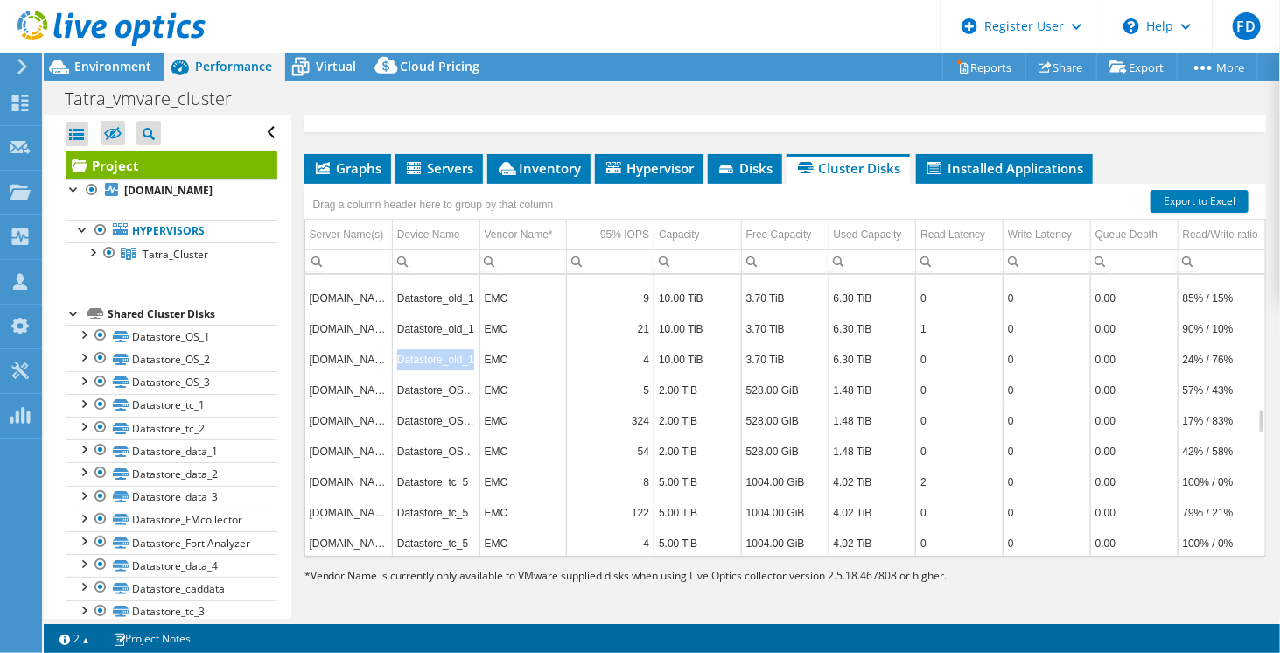
click at [445, 344] on td "Datastore_old_1" at bounding box center [436, 359] width 88 height 31
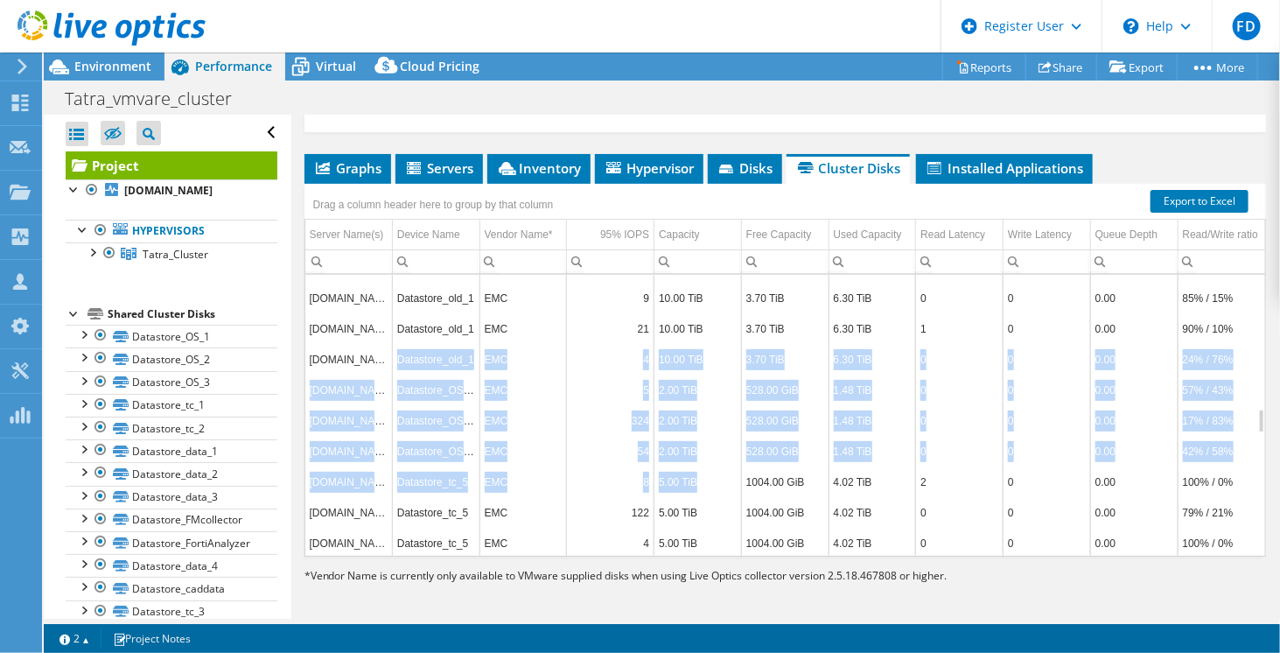
drag, startPoint x: 445, startPoint y: 344, endPoint x: 720, endPoint y: 456, distance: 296.7
click at [720, 456] on tbody "esx13.tatra.cz Datastore_tc_4 EMC 6 3.00 TiB 1023.00 GiB 2.00 TiB 1 0 0.00 100%…" at bounding box center [785, 252] width 960 height 613
click at [720, 466] on td "5.00 TiB" at bounding box center [699, 481] width 88 height 31
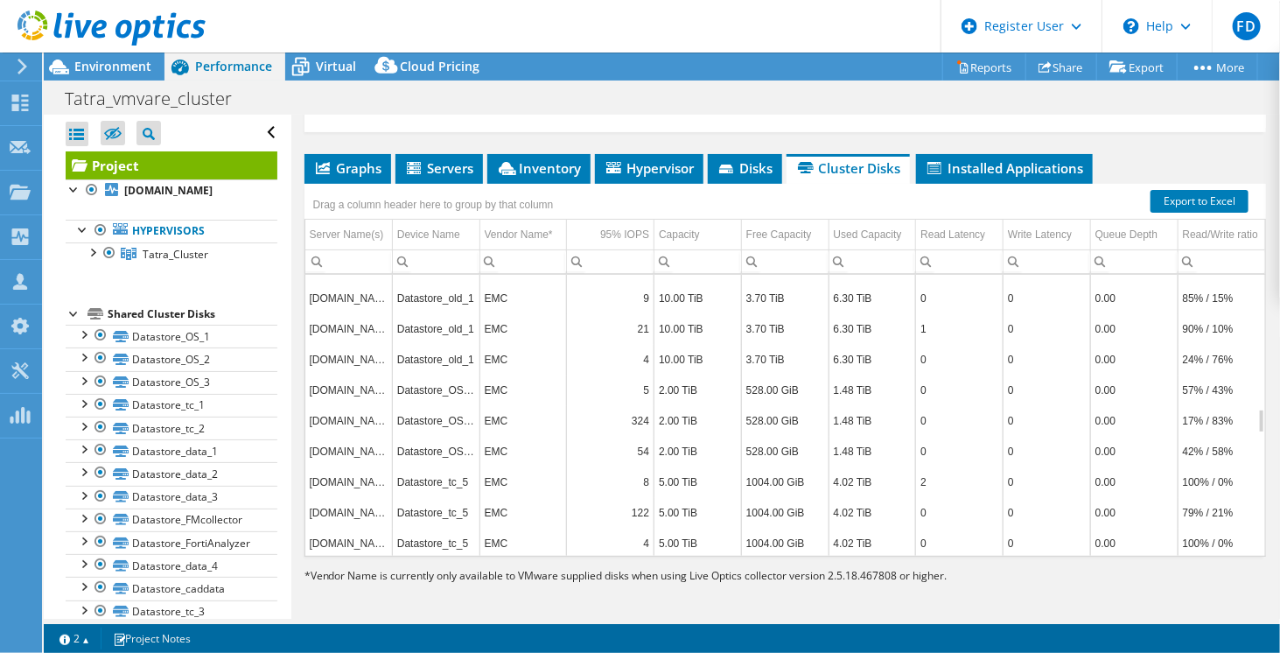
click at [720, 466] on td "5.00 TiB" at bounding box center [699, 481] width 88 height 31
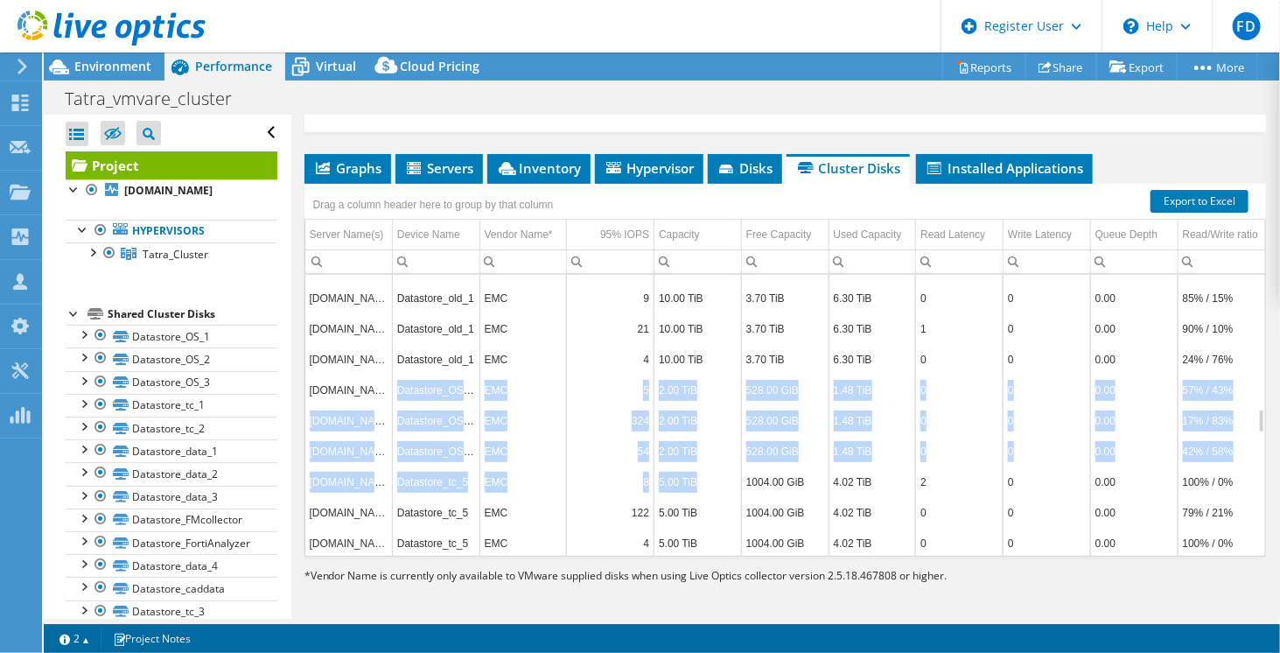
drag, startPoint x: 720, startPoint y: 456, endPoint x: 417, endPoint y: 367, distance: 315.6
click at [417, 367] on tbody "esx13.tatra.cz Datastore_tc_4 EMC 6 3.00 TiB 1023.00 GiB 2.00 TiB 1 0 0.00 100%…" at bounding box center [785, 252] width 960 height 613
click at [417, 375] on td "Datastore_OS_4" at bounding box center [436, 390] width 88 height 31
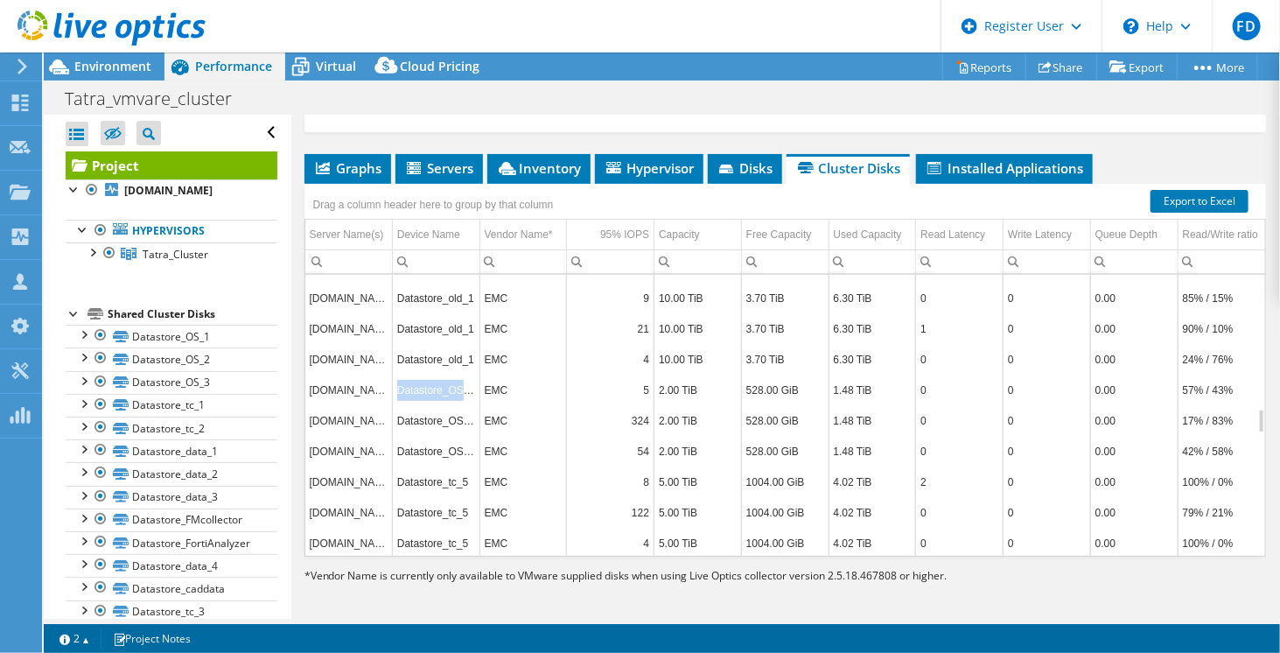
click at [417, 375] on td "Datastore_OS_4" at bounding box center [436, 390] width 88 height 31
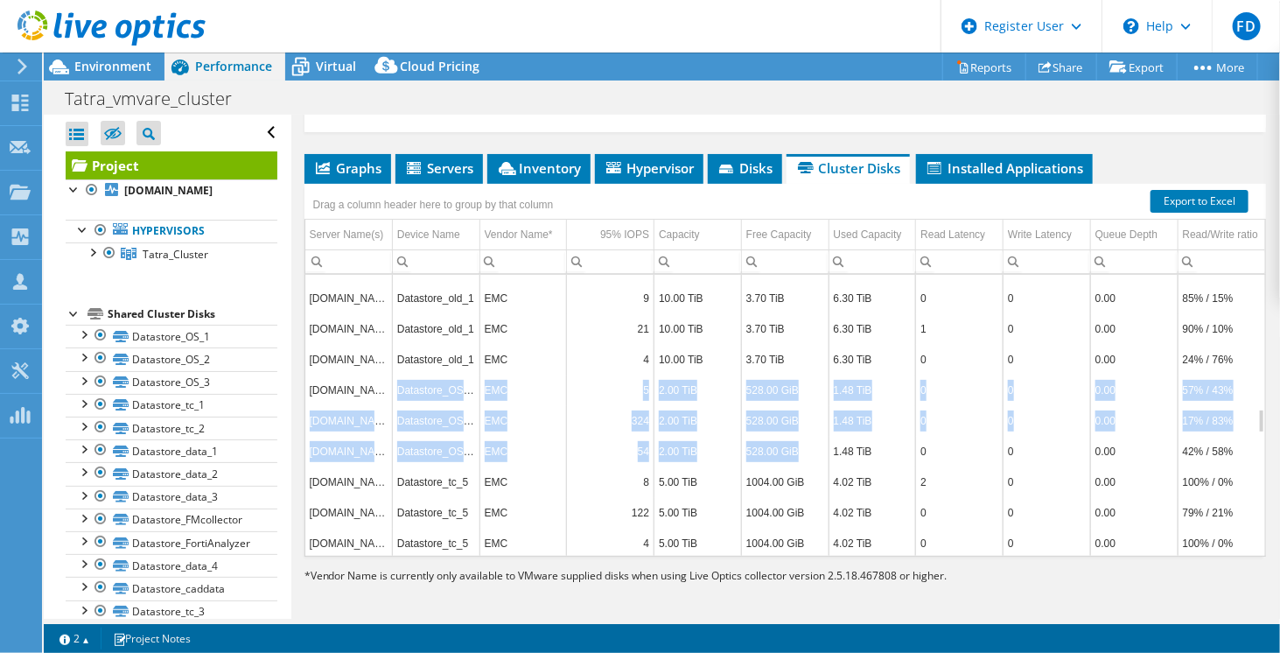
drag, startPoint x: 417, startPoint y: 367, endPoint x: 753, endPoint y: 428, distance: 340.7
click at [753, 428] on tbody "esx13.tatra.cz Datastore_tc_4 EMC 6 3.00 TiB 1023.00 GiB 2.00 TiB 1 0 0.00 100%…" at bounding box center [785, 252] width 960 height 613
click at [753, 436] on td "528.00 GiB" at bounding box center [785, 451] width 88 height 31
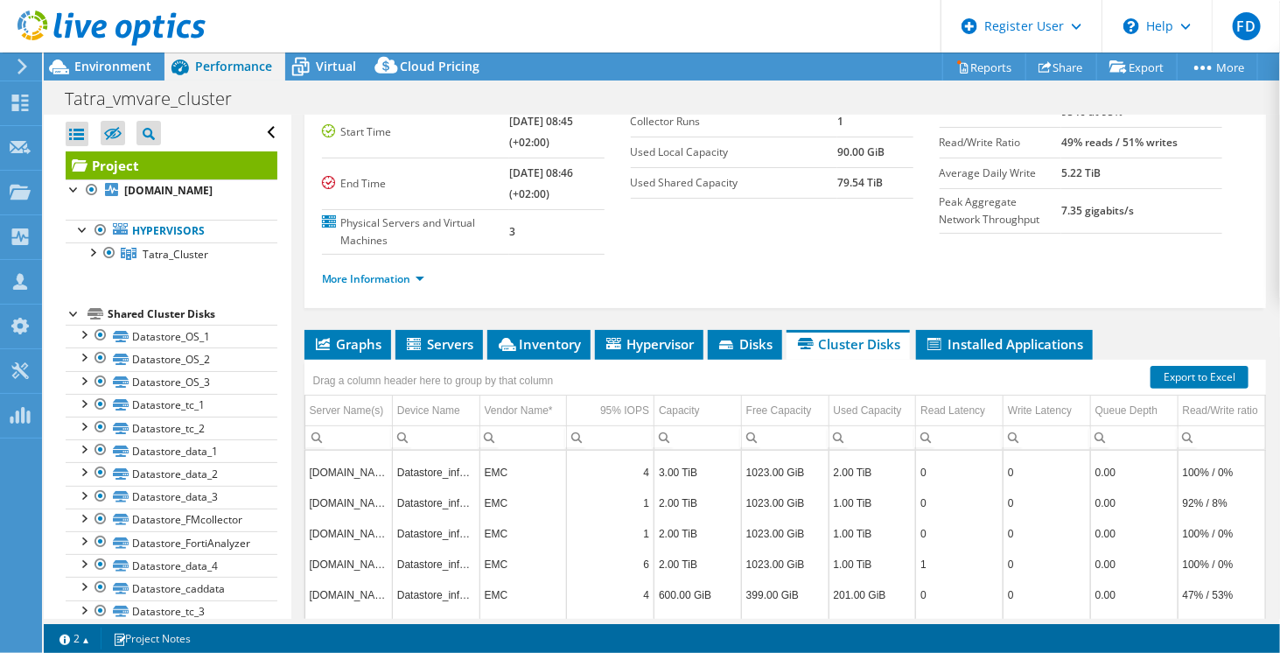
scroll to position [137, 0]
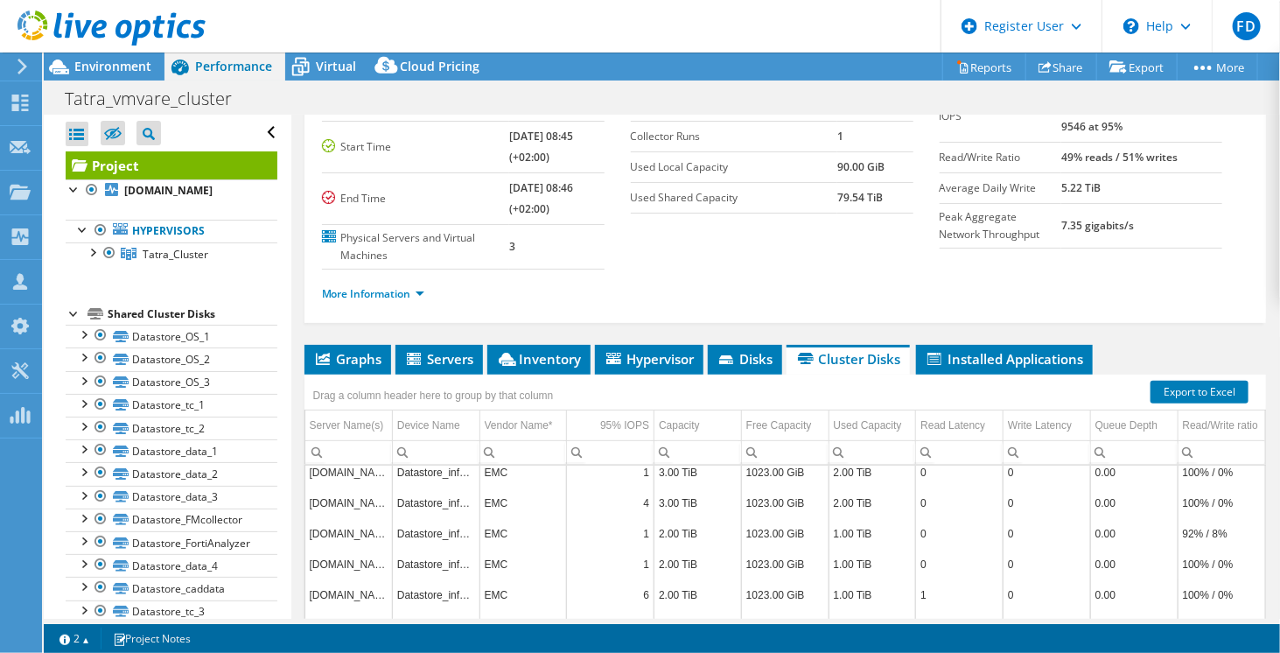
click at [753, 428] on div "Free Capacity" at bounding box center [779, 425] width 66 height 21
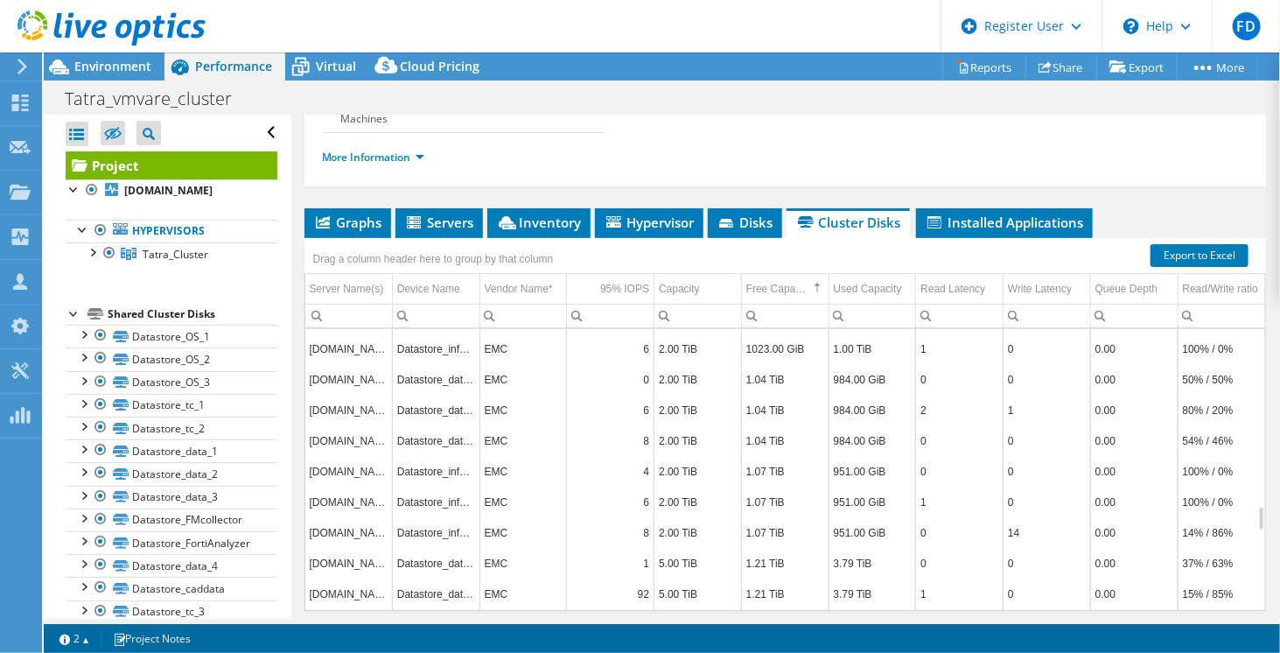
scroll to position [0, 0]
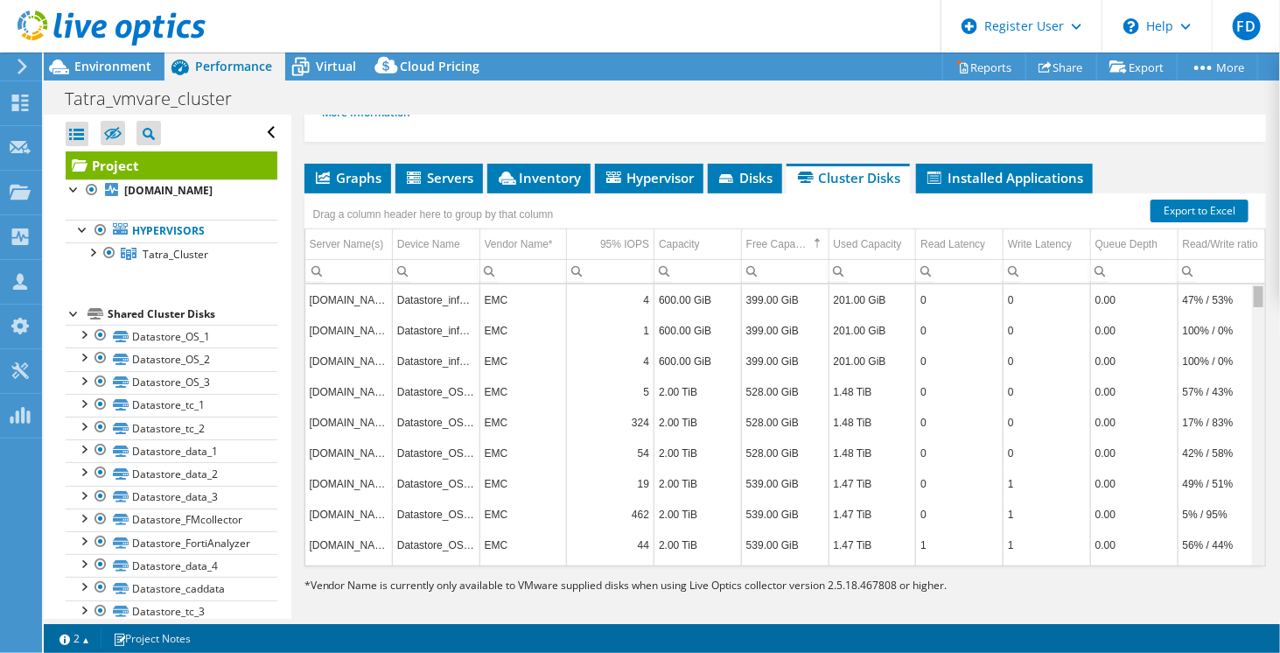
drag, startPoint x: 1248, startPoint y: 517, endPoint x: 1269, endPoint y: 253, distance: 265.1
click at [1269, 253] on body "FD Dell User [PERSON_NAME] [PERSON_NAME][EMAIL_ADDRESS][DOMAIN_NAME] Dell My Pr…" at bounding box center [640, 326] width 1280 height 653
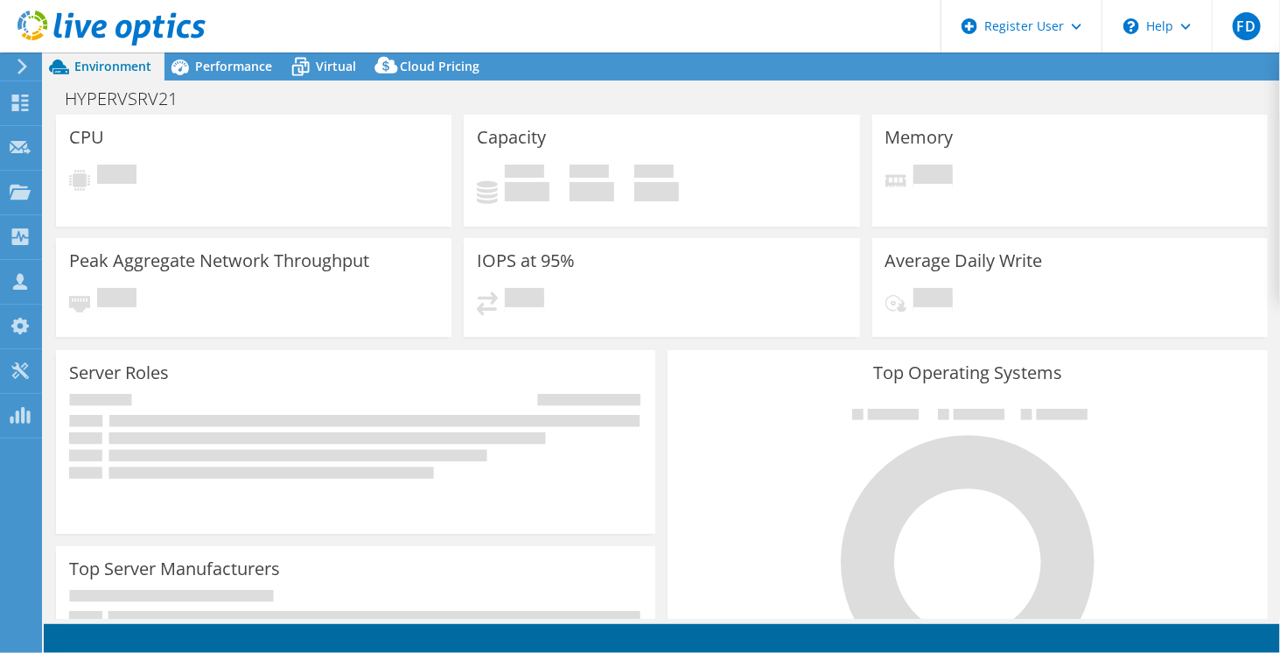
select select "USD"
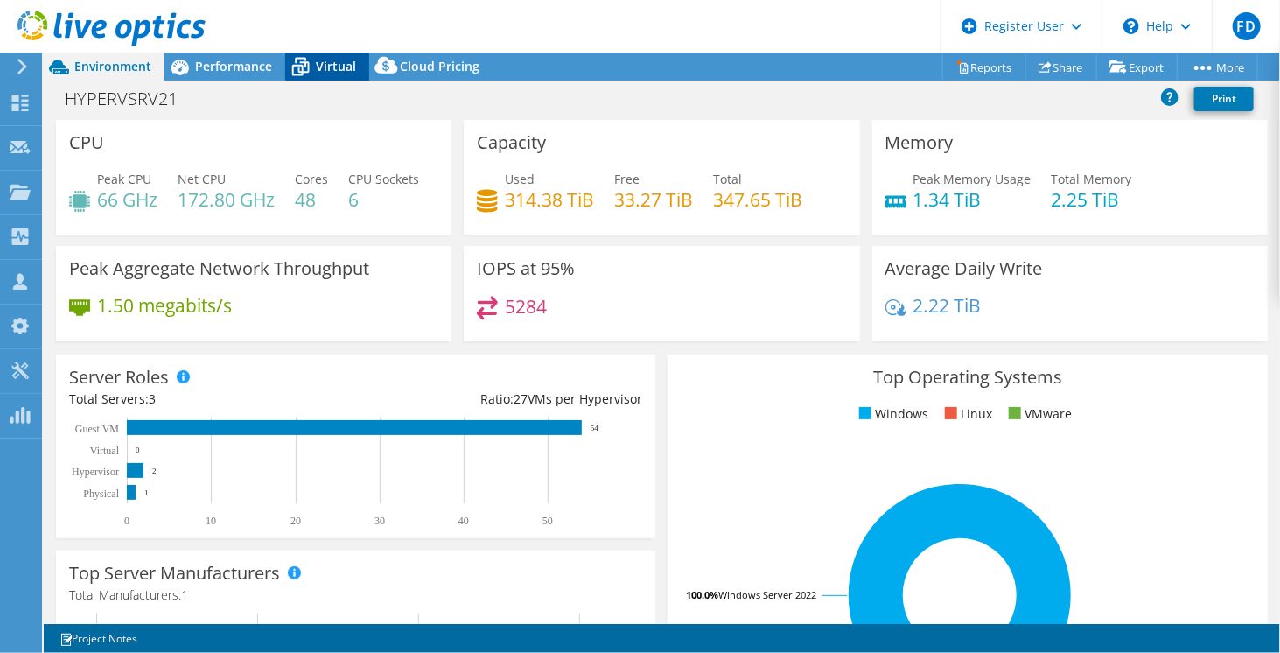
click at [348, 67] on span "Virtual" at bounding box center [336, 66] width 40 height 17
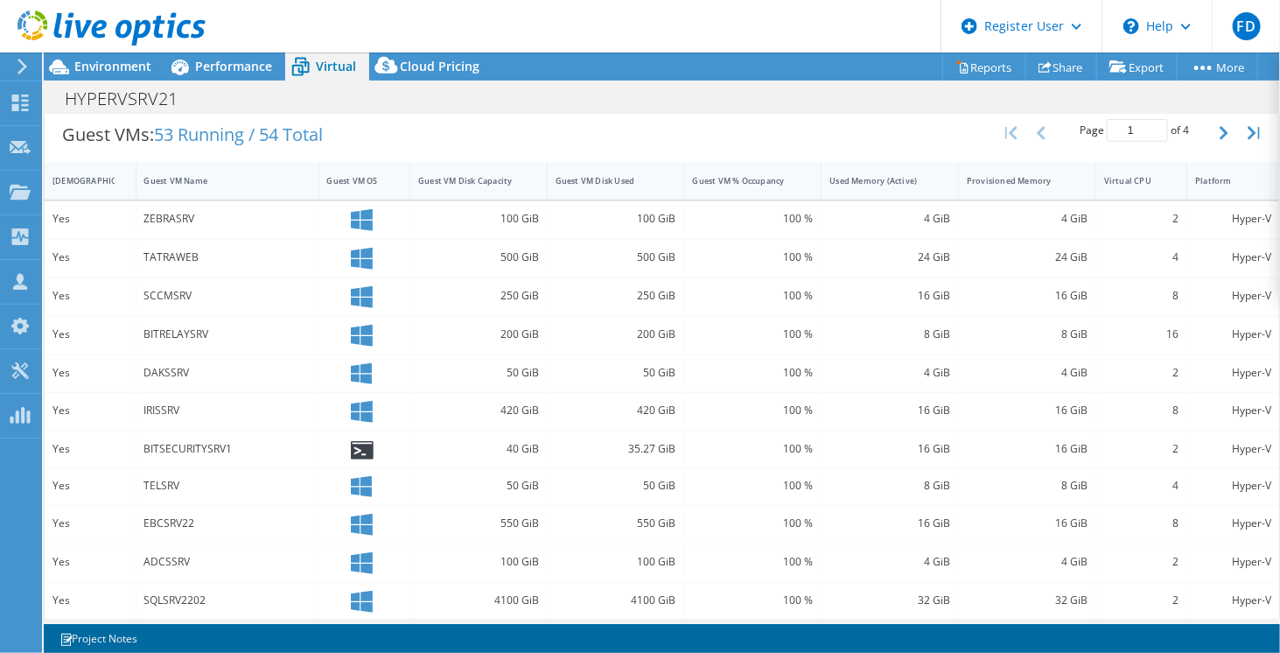
scroll to position [352, 0]
click at [635, 178] on div "Guest VM Disk Used" at bounding box center [606, 180] width 100 height 11
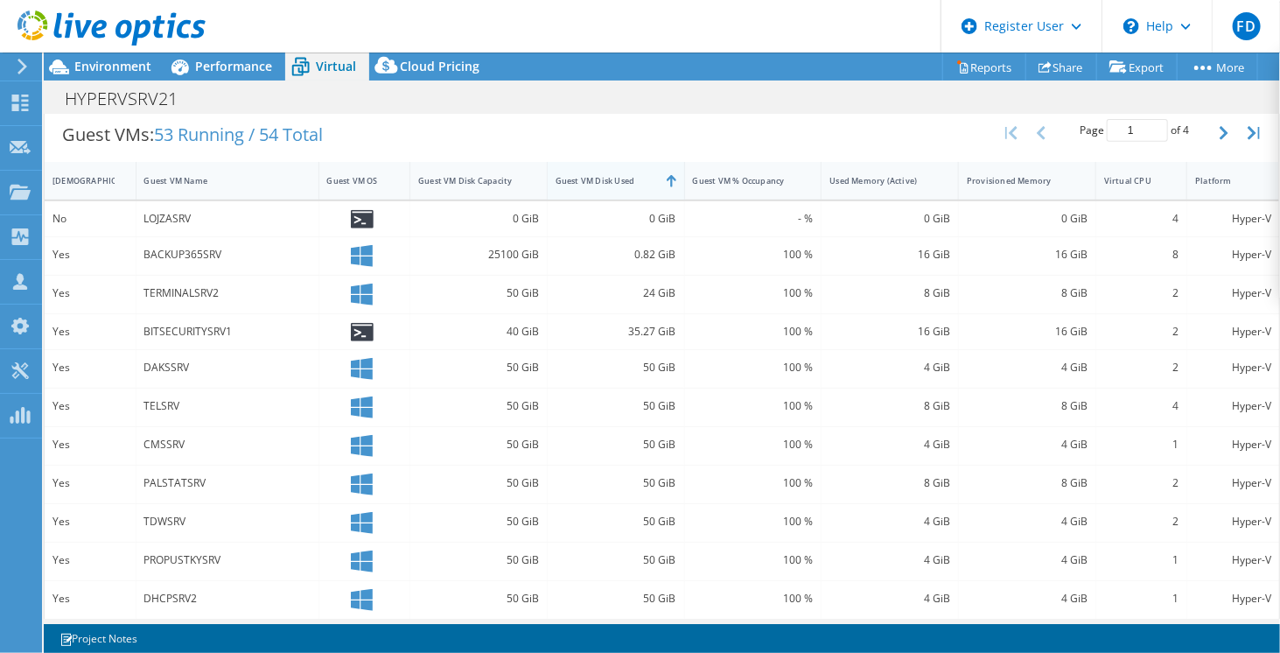
click at [635, 178] on div "Guest VM Disk Used" at bounding box center [606, 180] width 100 height 11
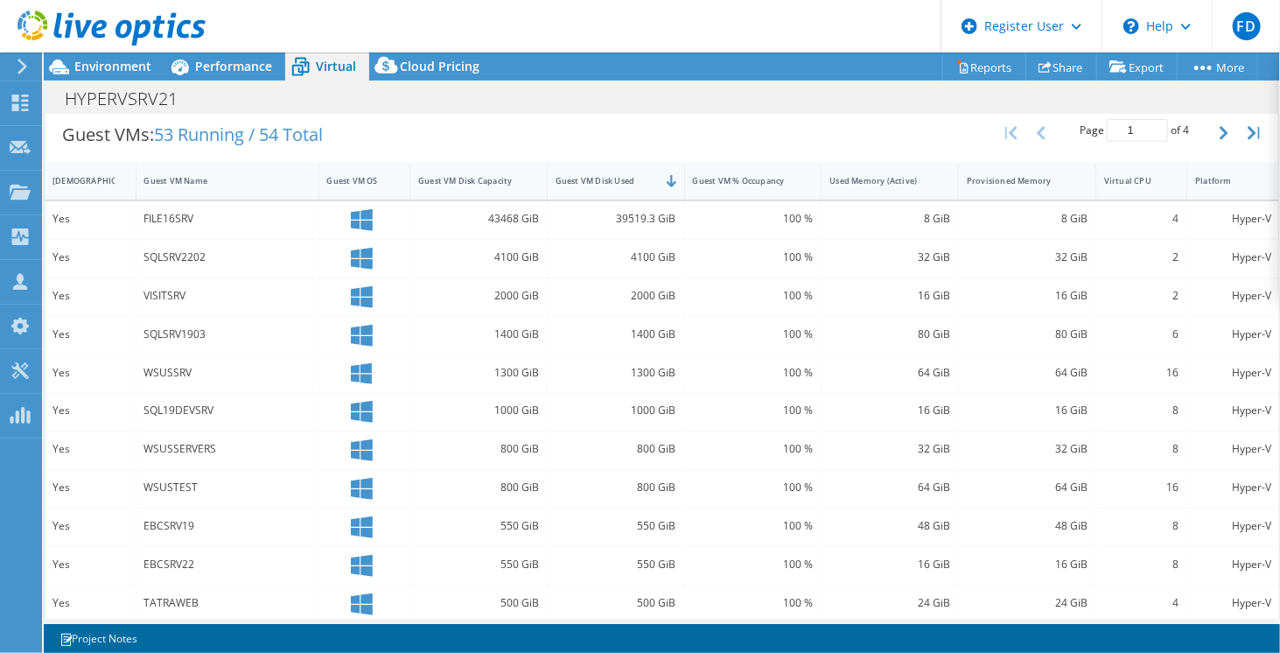
click at [620, 222] on div "39519.3 GiB" at bounding box center [616, 220] width 137 height 38
drag, startPoint x: 620, startPoint y: 222, endPoint x: 646, endPoint y: 219, distance: 26.5
click at [646, 219] on div "39519.3 GiB" at bounding box center [616, 220] width 137 height 38
click at [627, 307] on div "2000 GiB" at bounding box center [616, 297] width 137 height 38
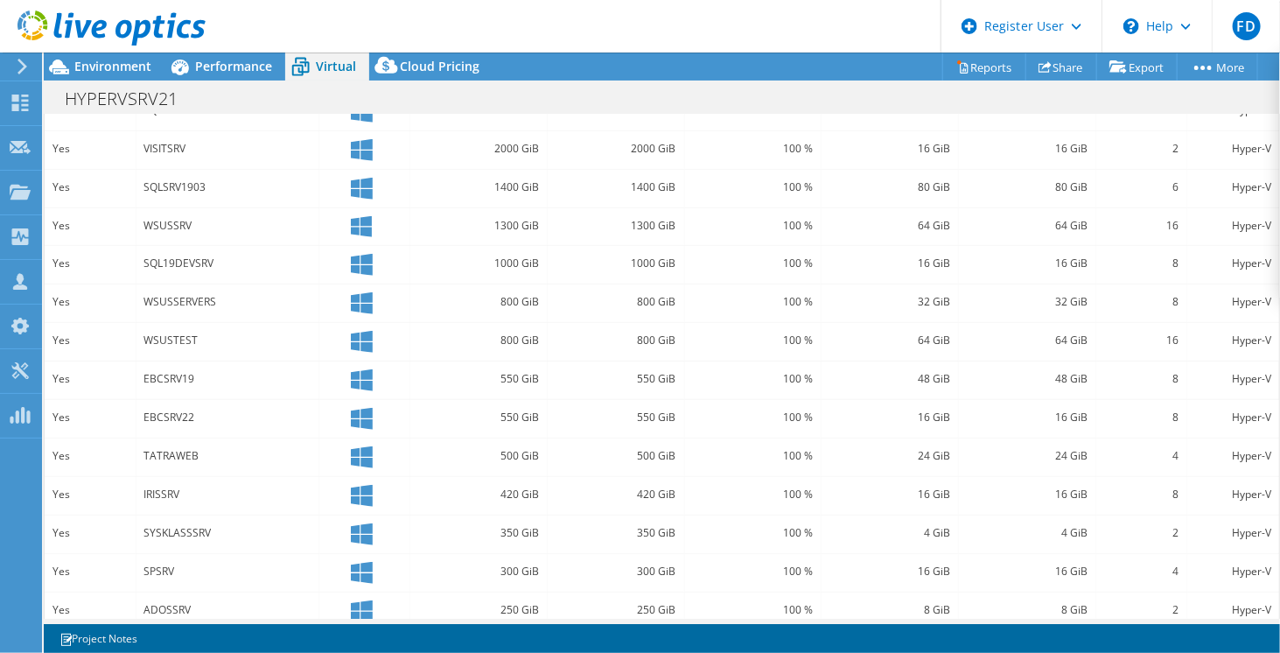
scroll to position [509, 0]
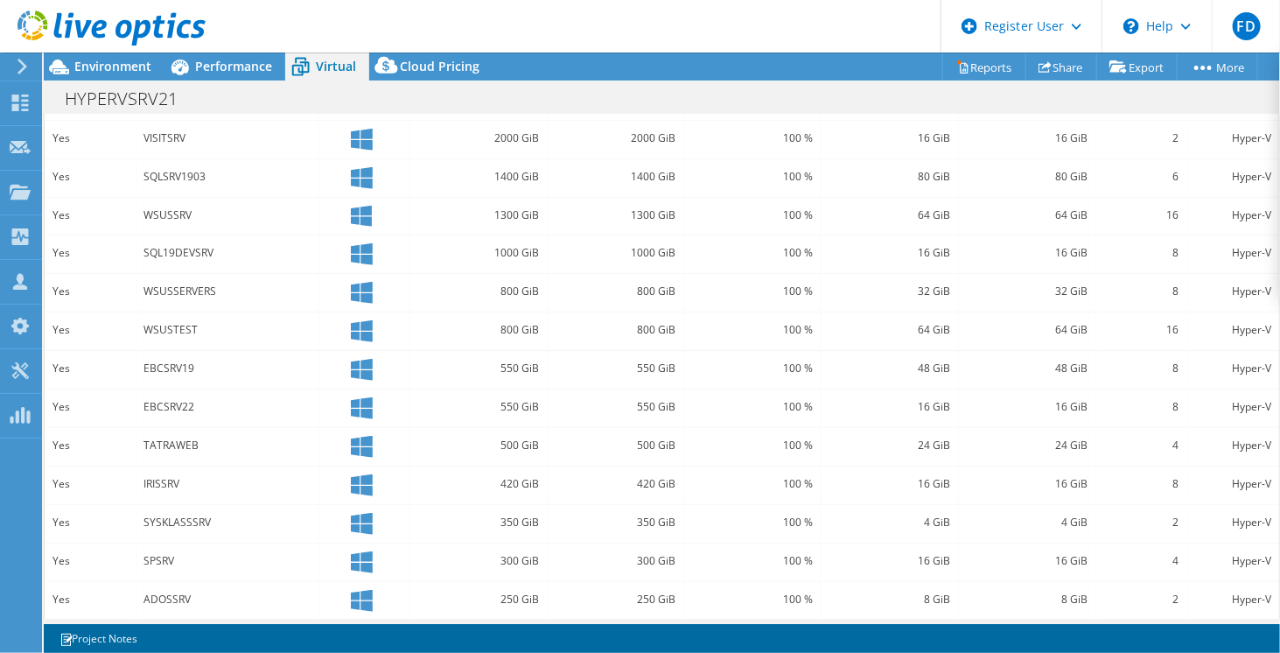
click at [207, 389] on div "EBCSRV22" at bounding box center [228, 408] width 183 height 38
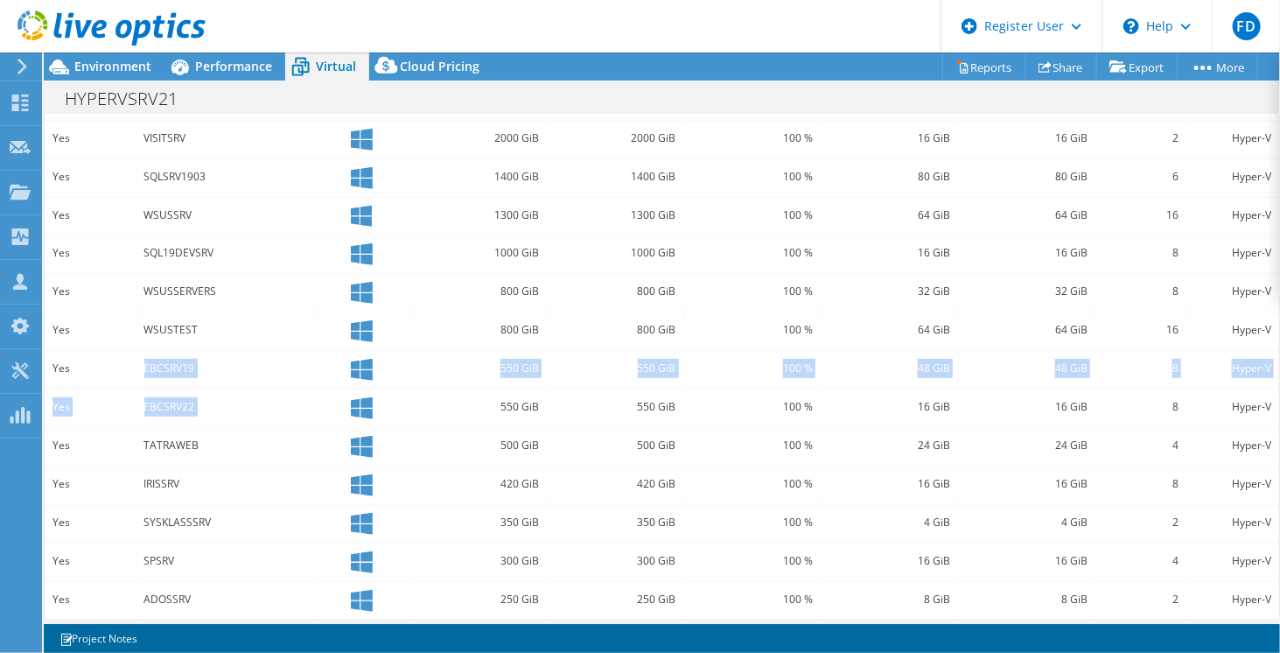
drag, startPoint x: 207, startPoint y: 384, endPoint x: 200, endPoint y: 343, distance: 41.7
click at [200, 343] on div "Yes FILE16SRV 43468 GiB 39519.3 GiB 100 % 8 GiB 8 GiB 4 Hyper-V Yes SQLSRV2202 …" at bounding box center [662, 332] width 1235 height 576
click at [200, 351] on div "EBCSRV19" at bounding box center [228, 370] width 183 height 38
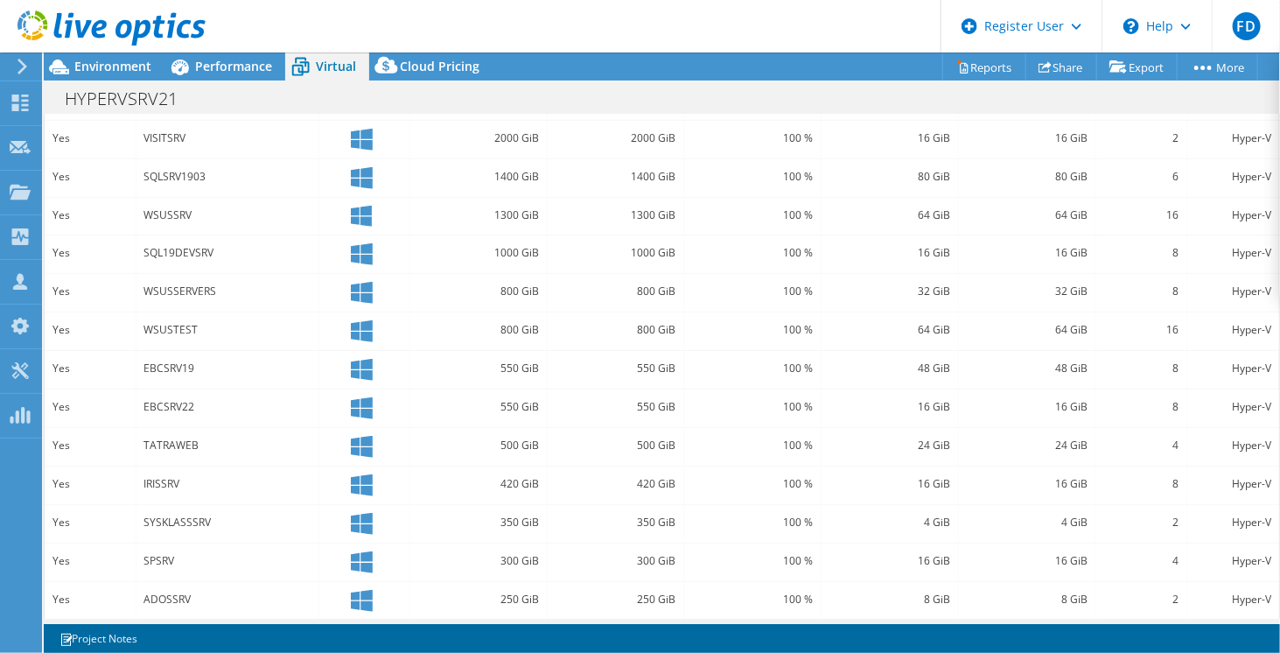
click at [200, 351] on div "EBCSRV19" at bounding box center [228, 370] width 183 height 38
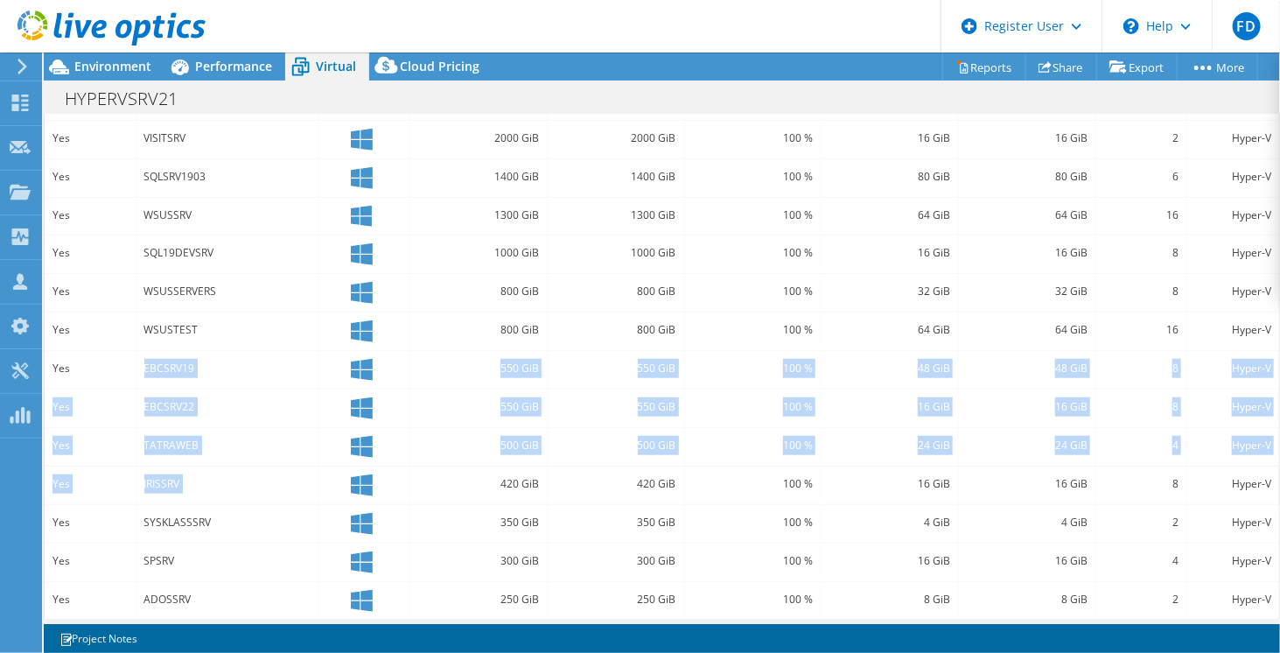
drag, startPoint x: 200, startPoint y: 343, endPoint x: 176, endPoint y: 485, distance: 143.9
click at [176, 485] on div "Yes FILE16SRV 43468 GiB 39519.3 GiB 100 % 8 GiB 8 GiB 4 Hyper-V Yes SQLSRV2202 …" at bounding box center [662, 332] width 1235 height 576
click at [176, 485] on div "IRISSRV" at bounding box center [228, 485] width 183 height 38
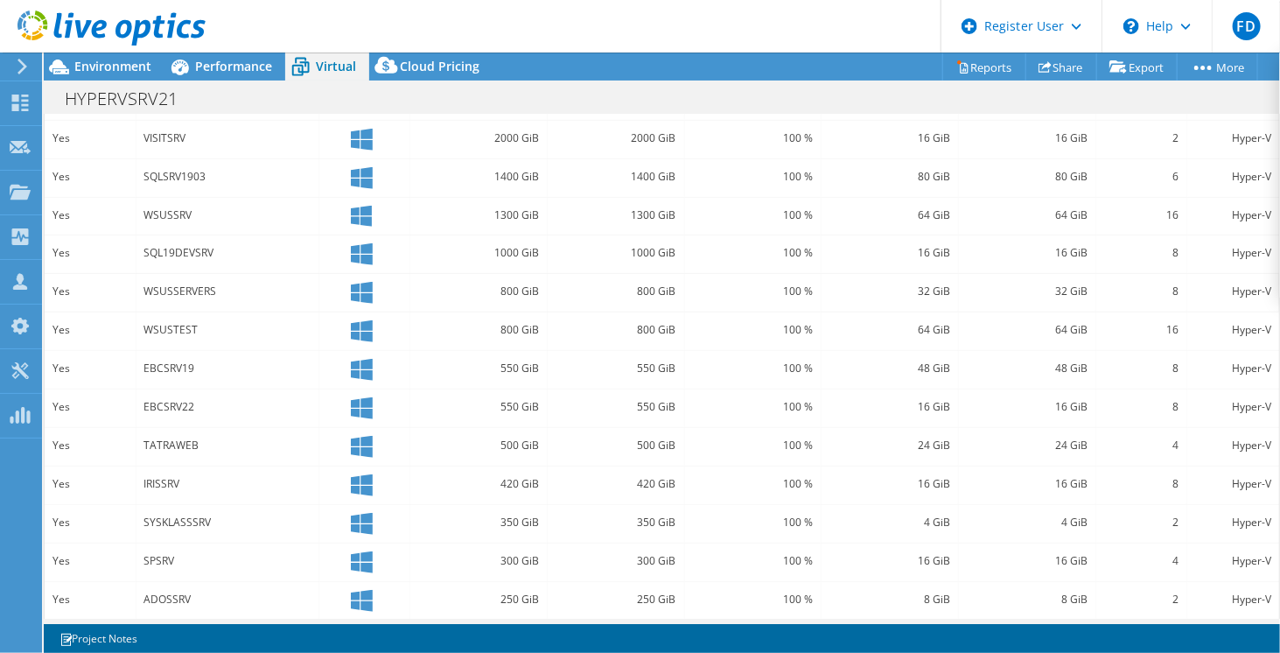
scroll to position [0, 0]
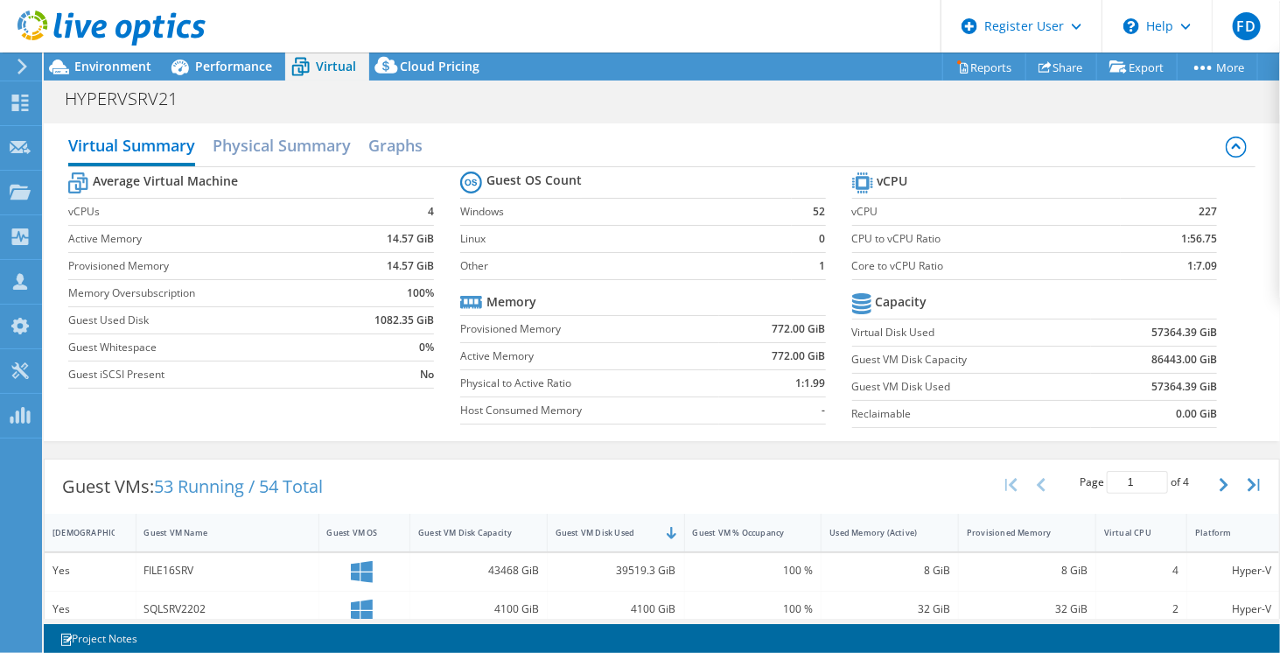
click at [205, 58] on div at bounding box center [103, 29] width 206 height 59
click at [219, 63] on span "Performance" at bounding box center [233, 66] width 77 height 17
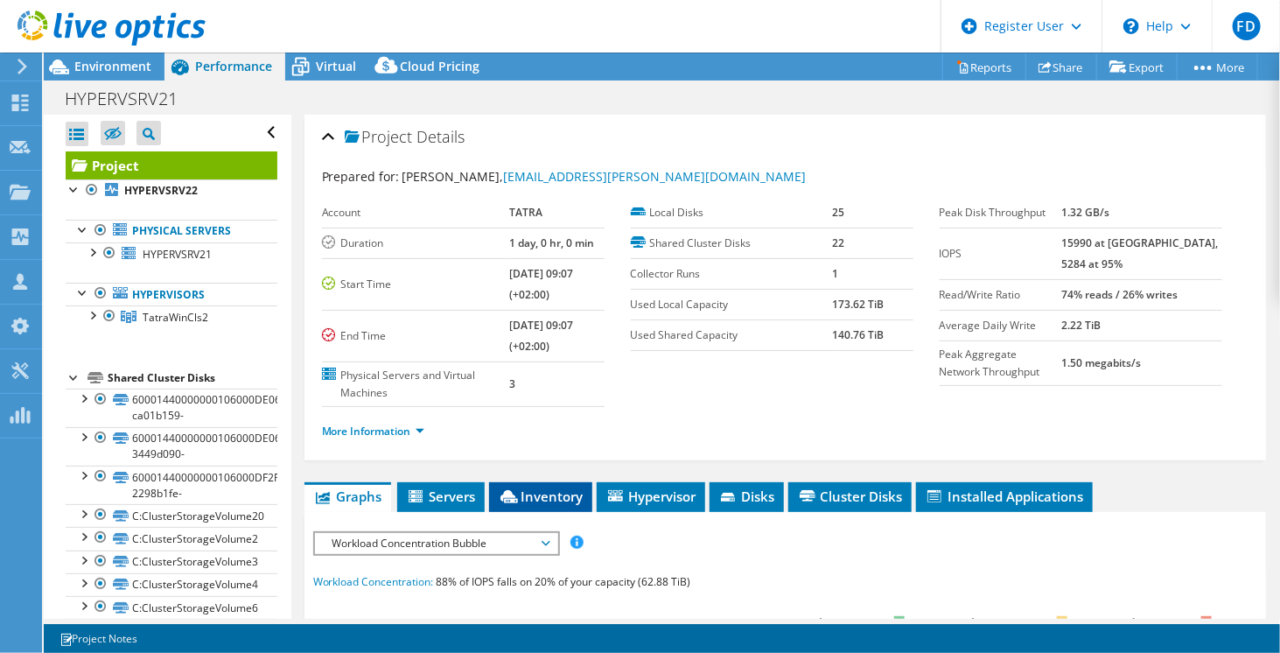
click at [528, 498] on span "Inventory" at bounding box center [541, 496] width 86 height 18
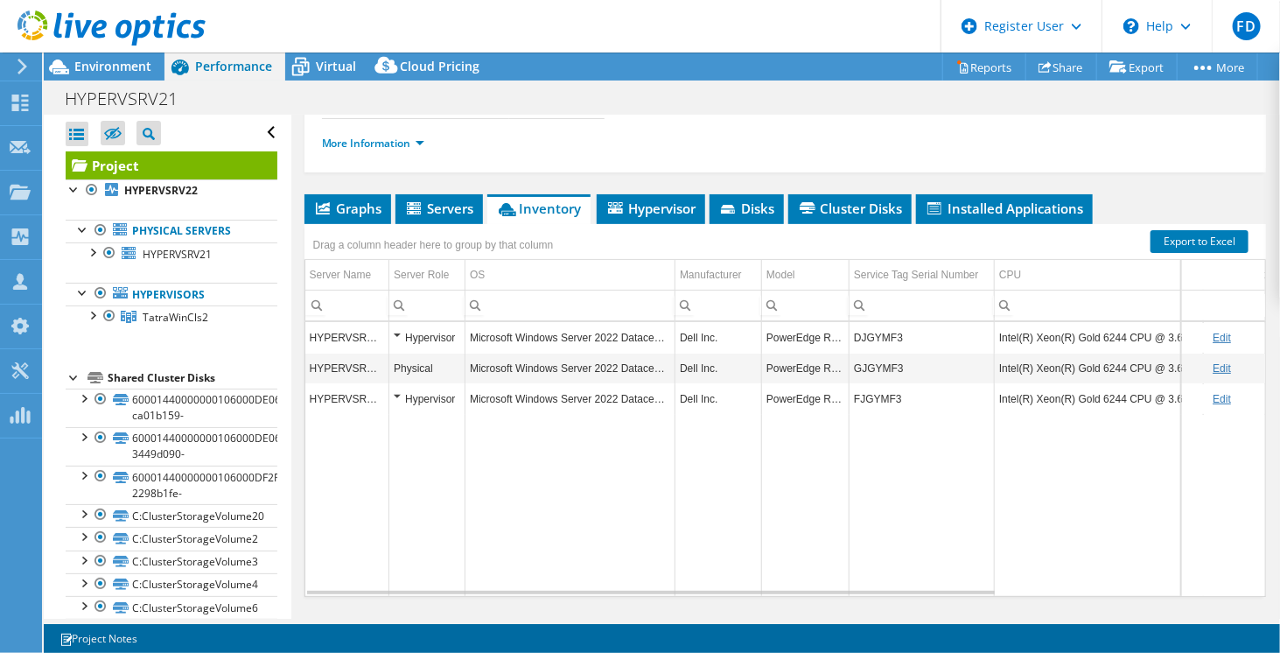
scroll to position [284, 0]
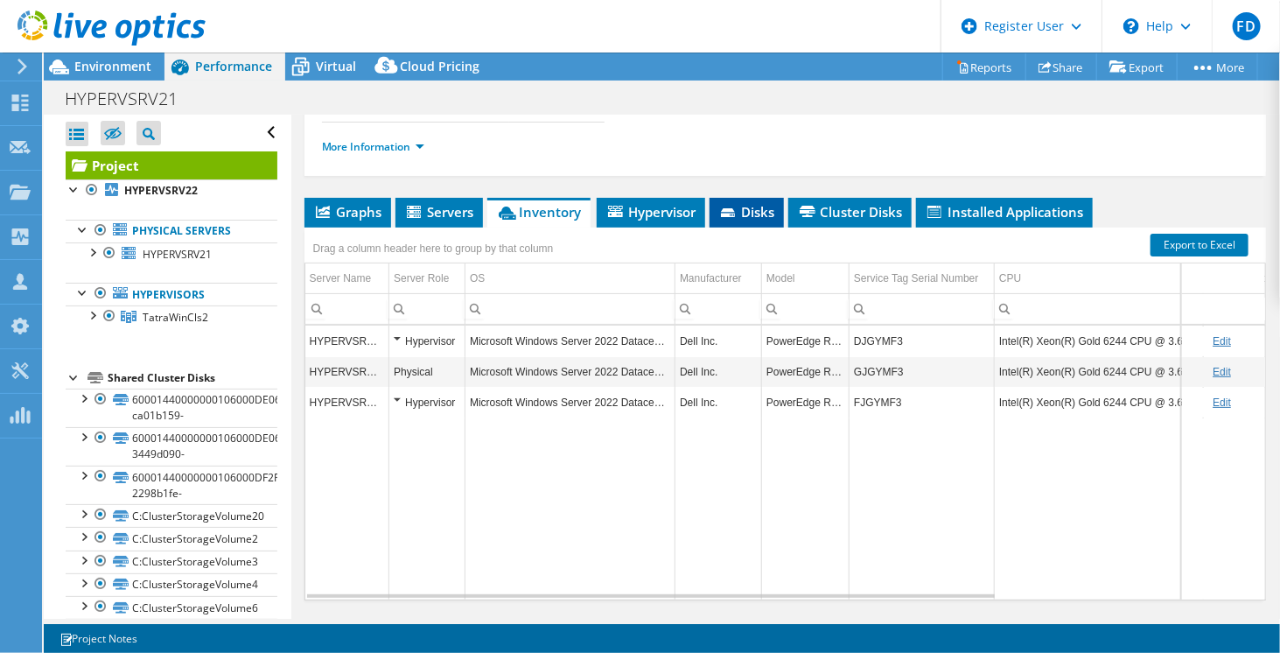
click at [739, 214] on icon at bounding box center [730, 213] width 18 height 11
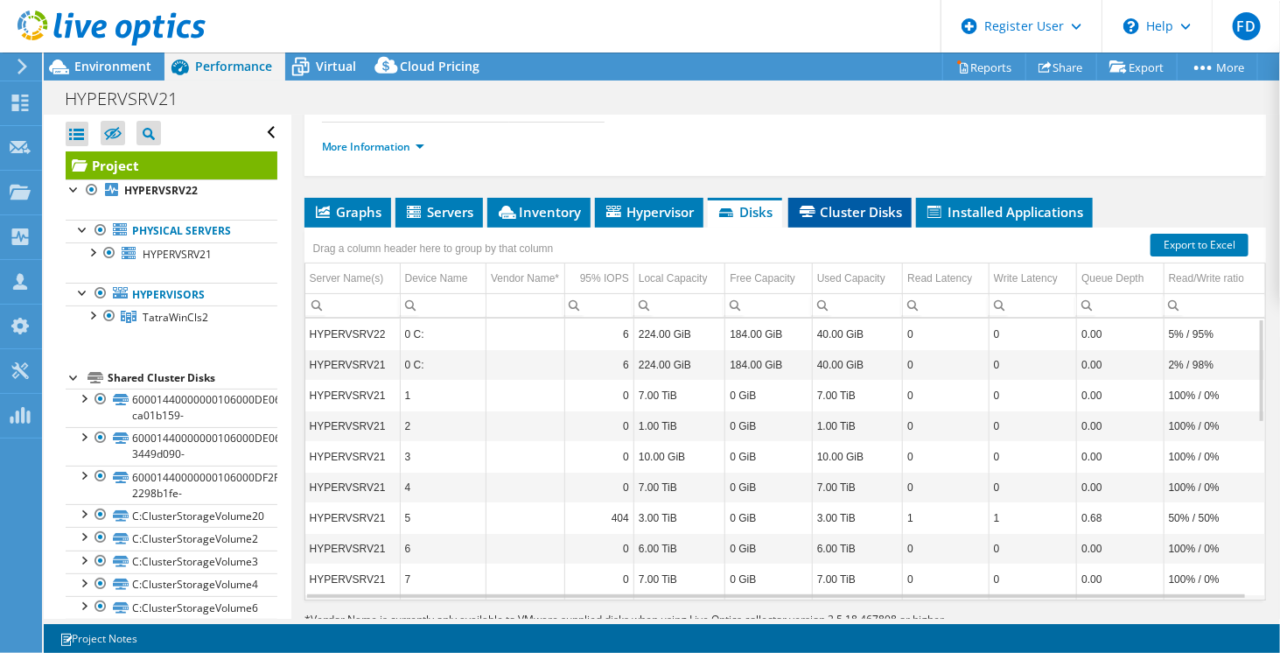
click at [845, 207] on span "Cluster Disks" at bounding box center [850, 212] width 106 height 18
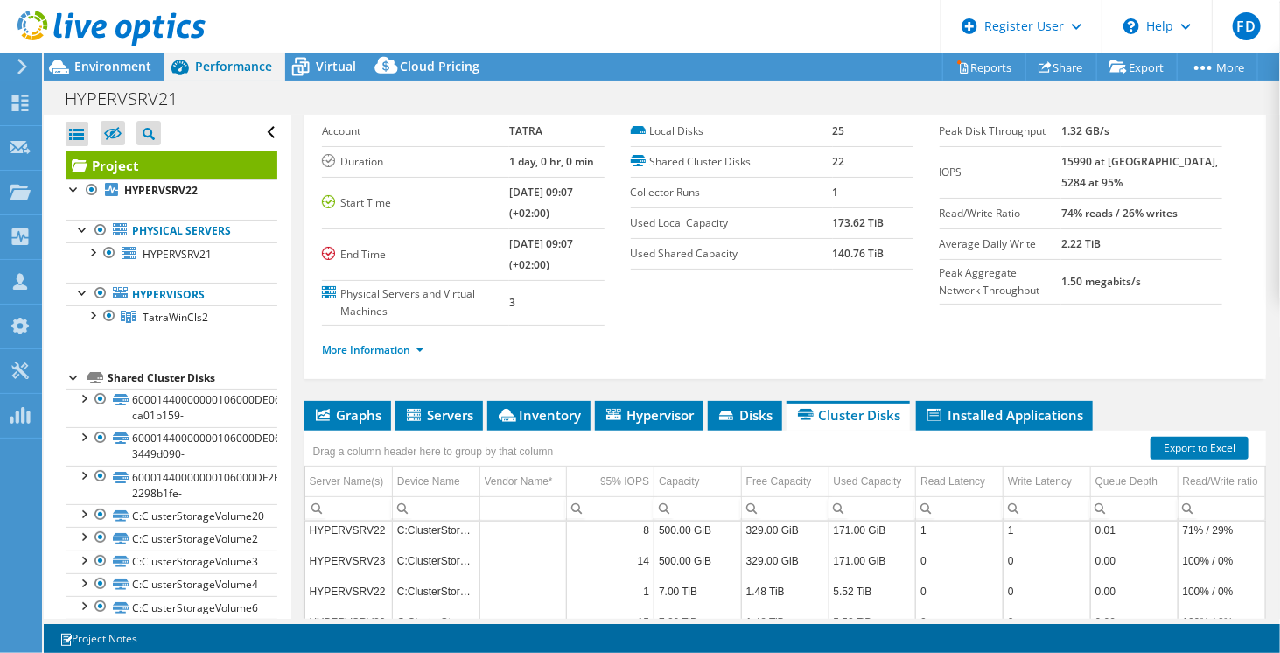
scroll to position [793, 0]
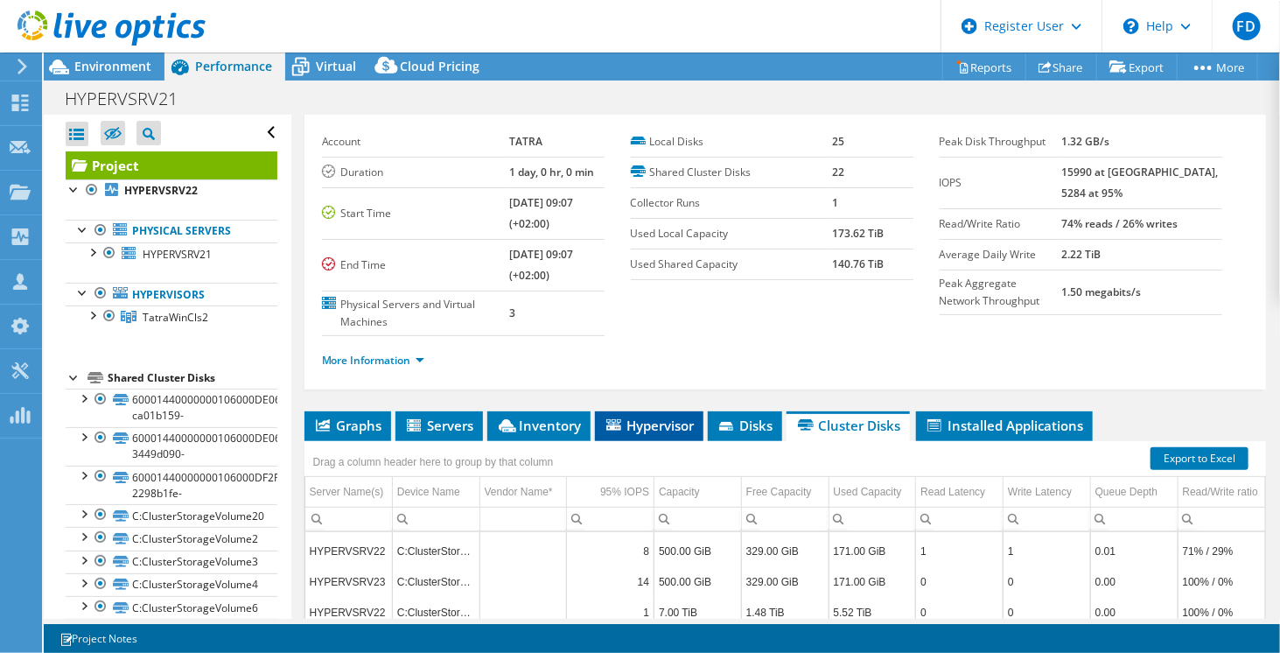
click at [641, 418] on span "Hypervisor" at bounding box center [649, 426] width 91 height 18
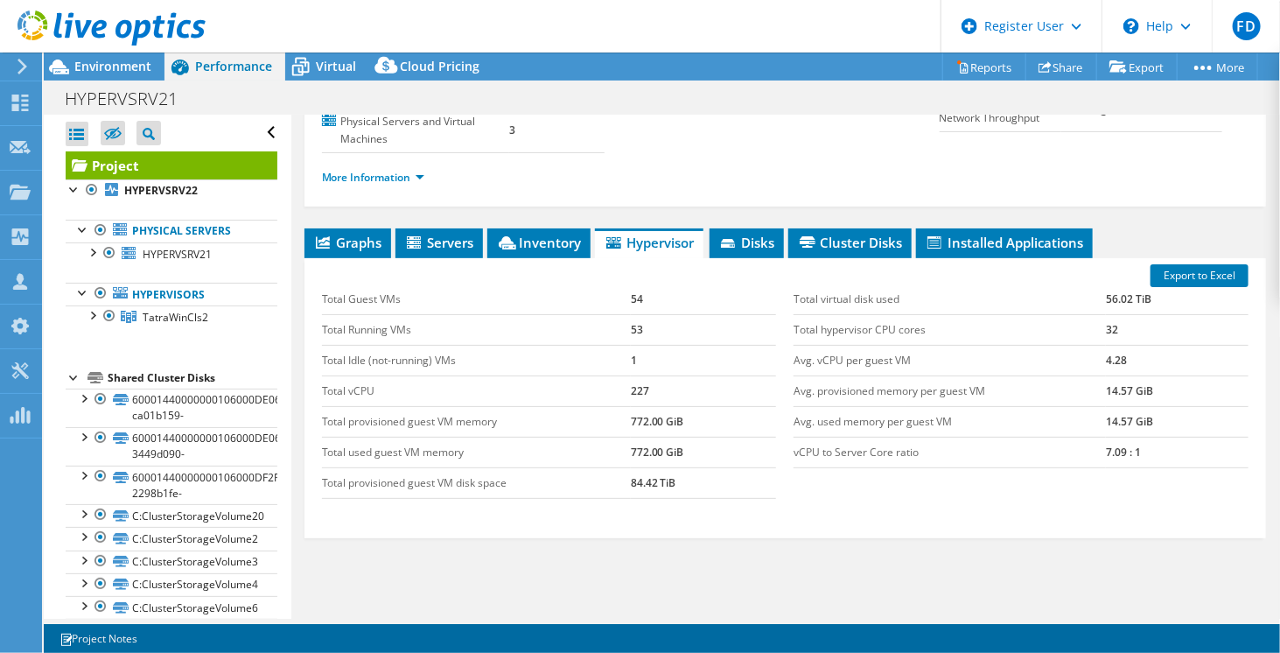
scroll to position [257, 0]
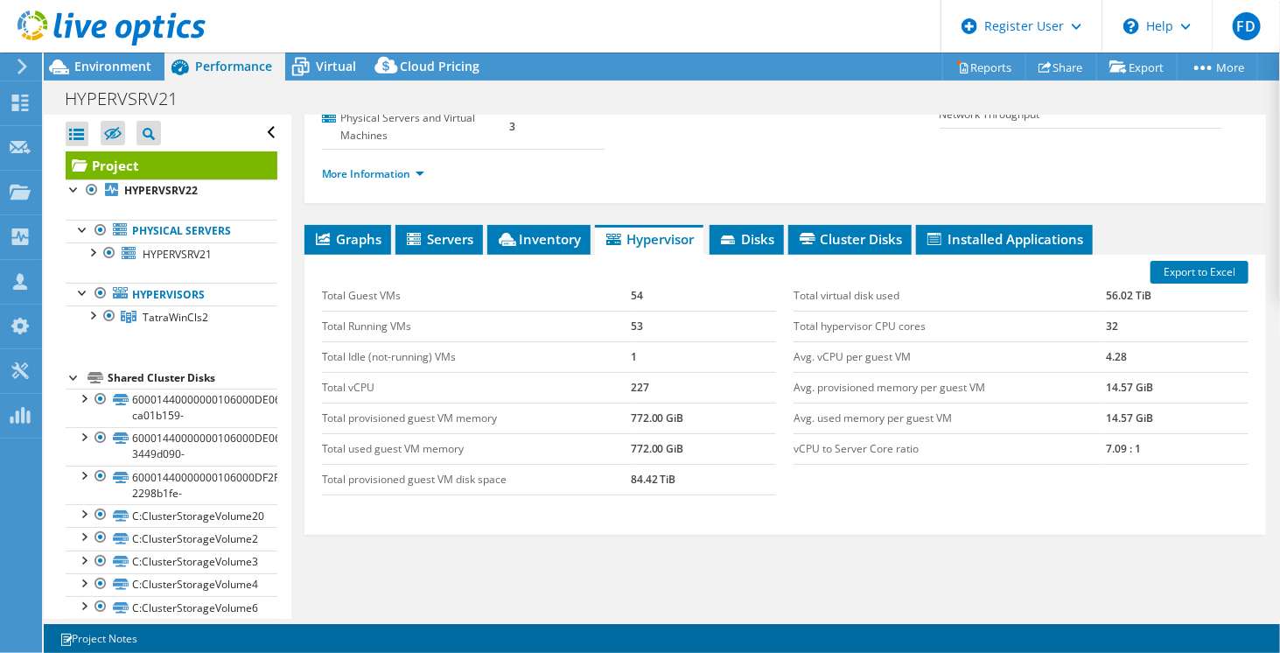
click at [690, 301] on td "54" at bounding box center [704, 296] width 146 height 31
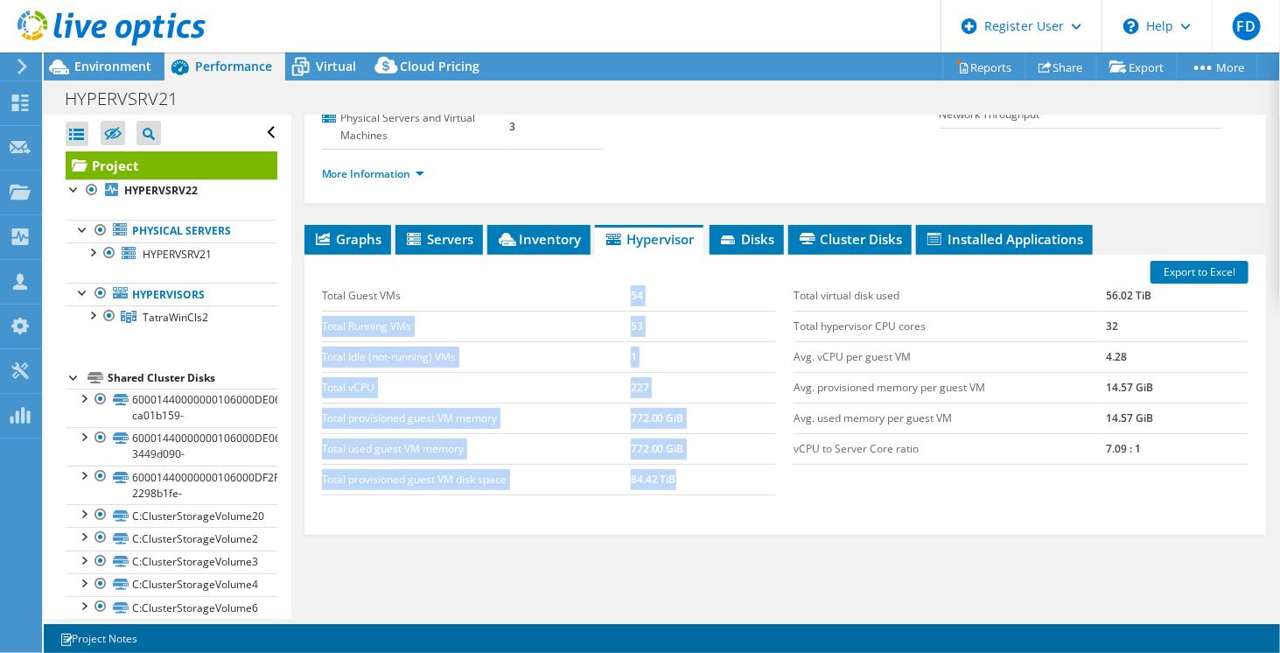
drag, startPoint x: 690, startPoint y: 301, endPoint x: 701, endPoint y: 474, distance: 173.6
click at [701, 474] on tbody "Total Guest VMs 54 Total Running VMs 53 Total Idle (not-running) VMs 1 Total vC…" at bounding box center [549, 388] width 455 height 214
click at [701, 474] on td "84.42 TiB" at bounding box center [704, 479] width 146 height 31
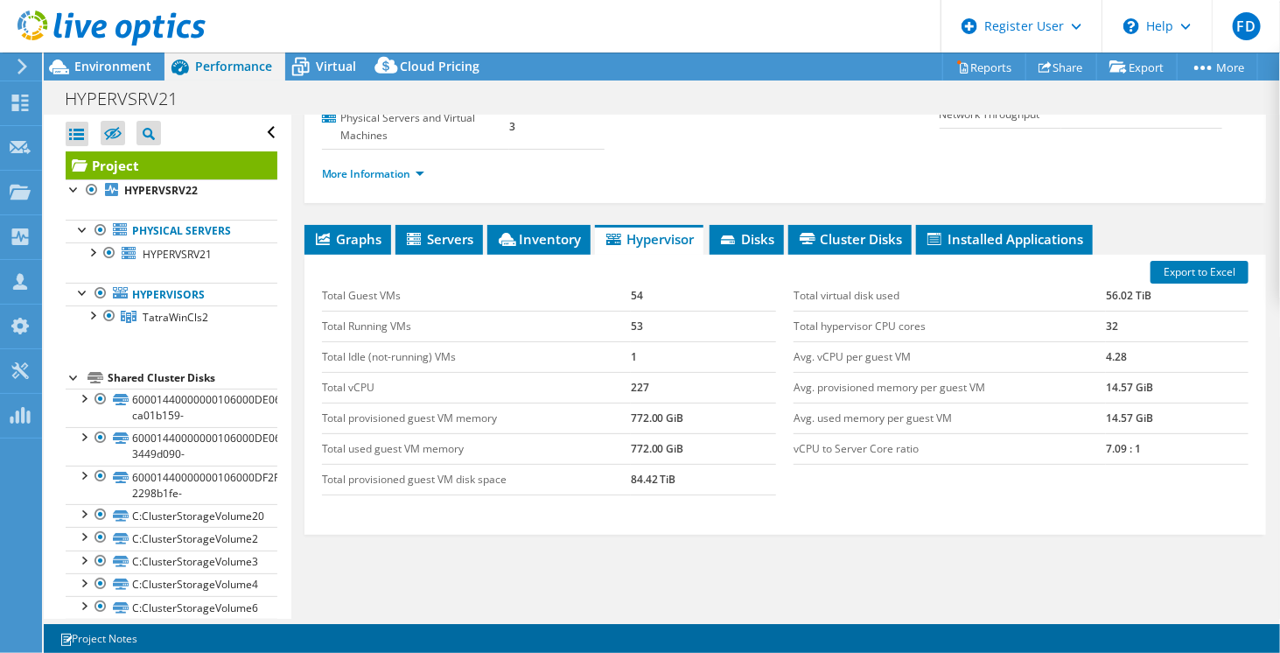
click at [701, 474] on td "84.42 TiB" at bounding box center [704, 479] width 146 height 31
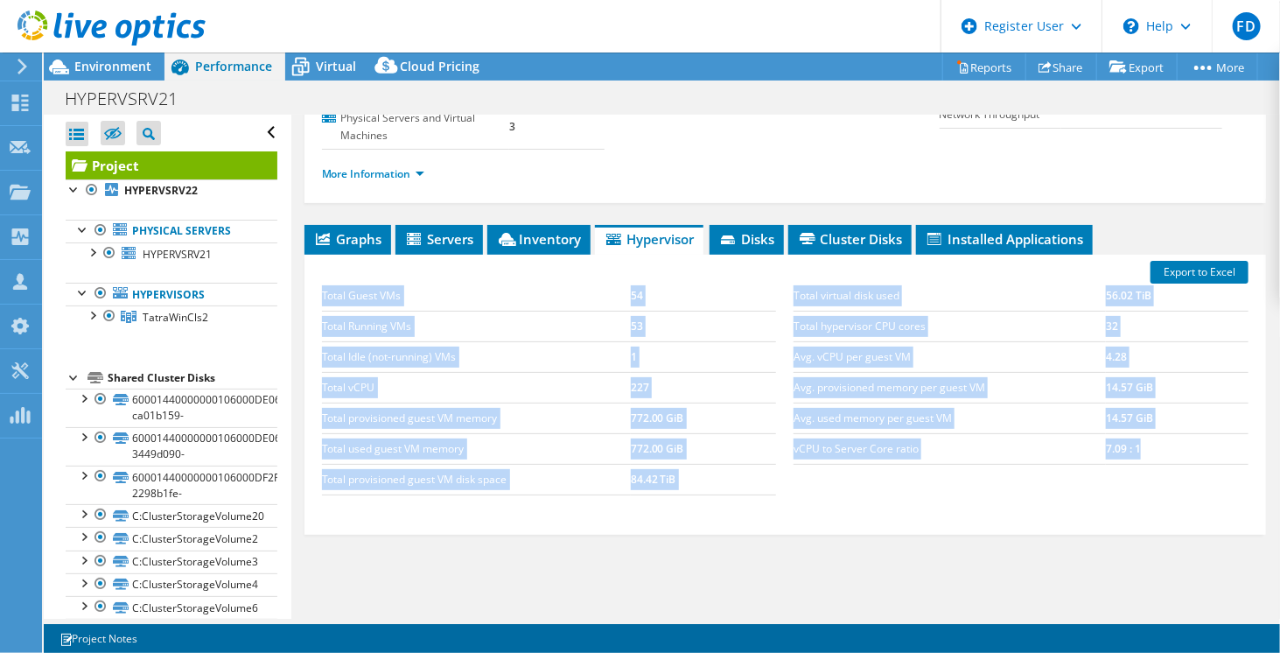
drag, startPoint x: 701, startPoint y: 474, endPoint x: 917, endPoint y: 460, distance: 216.6
click at [917, 460] on div "Total Guest VMs 54 Total Running VMs 53 Total Idle (not-running) VMs 1 Total vC…" at bounding box center [785, 387] width 944 height 249
click at [917, 460] on div "Total virtual disk used 56.02 TiB Total hypervisor CPU cores 32 Avg. vCPU per g…" at bounding box center [1021, 372] width 473 height 219
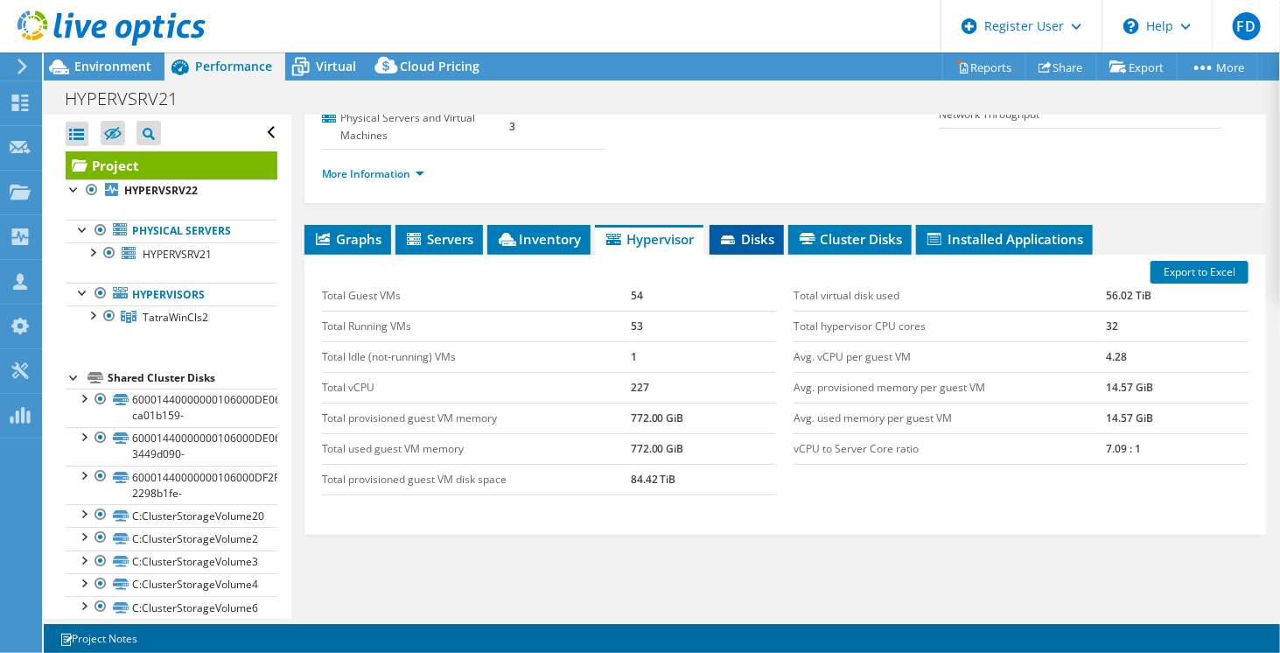
click at [763, 225] on li "Disks" at bounding box center [747, 240] width 74 height 30
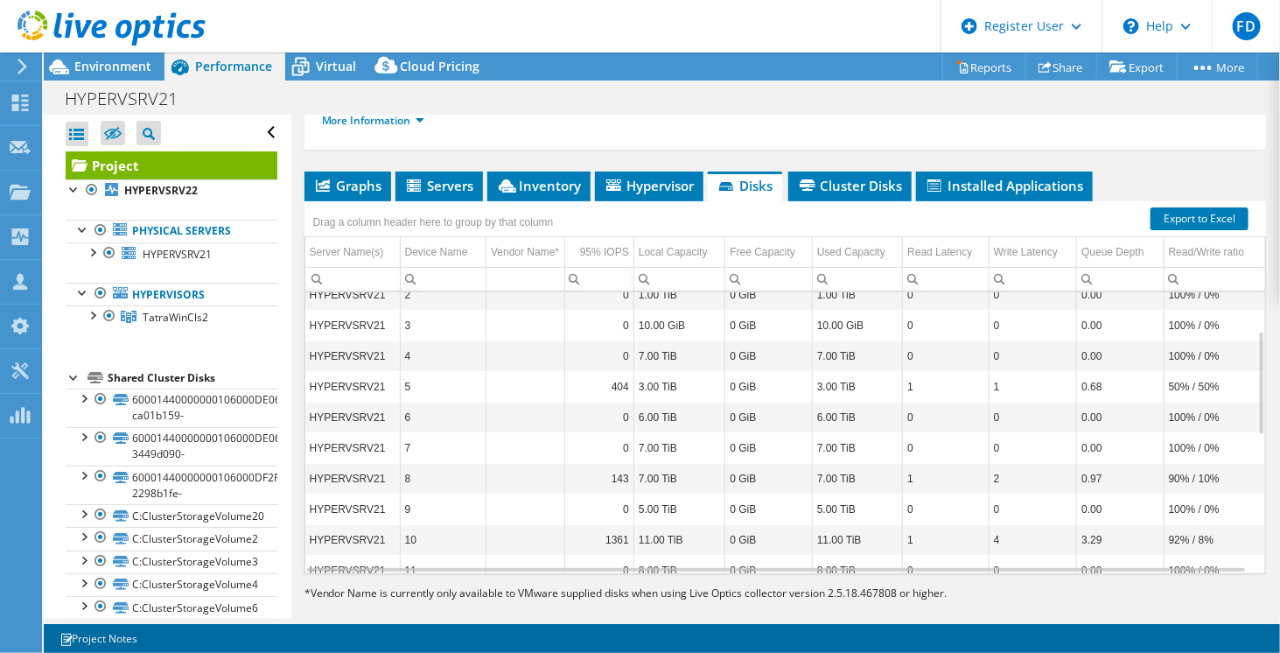
scroll to position [0, 0]
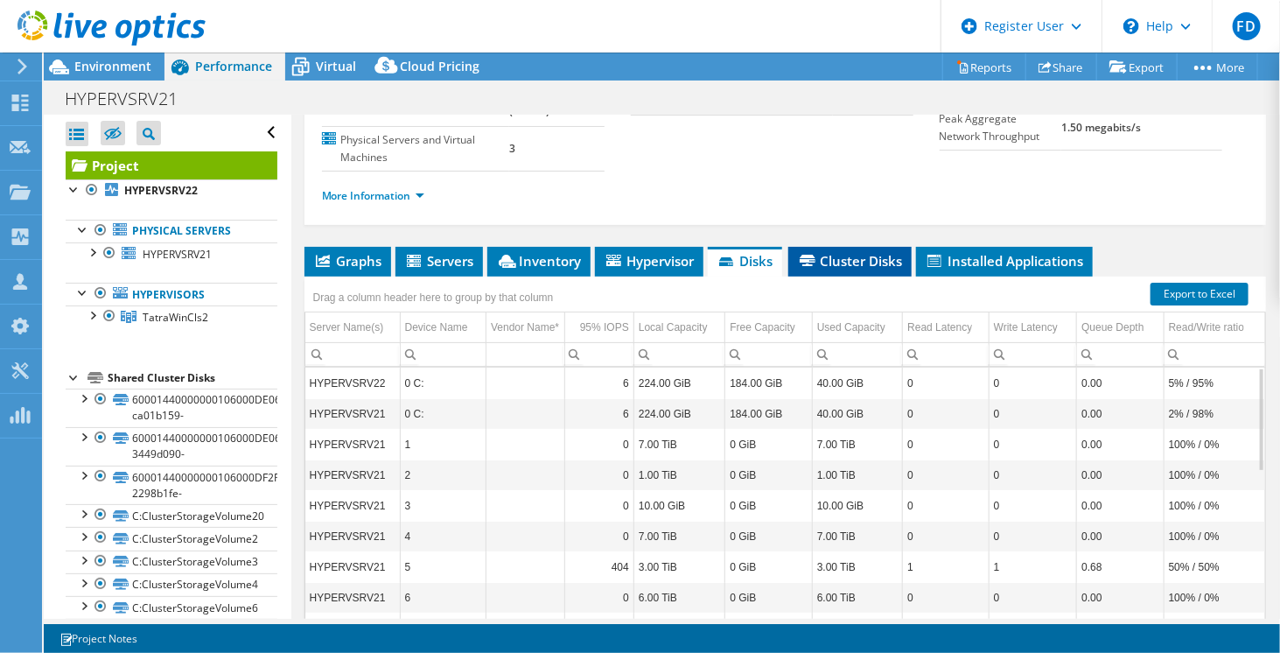
click at [851, 254] on span "Cluster Disks" at bounding box center [850, 261] width 106 height 18
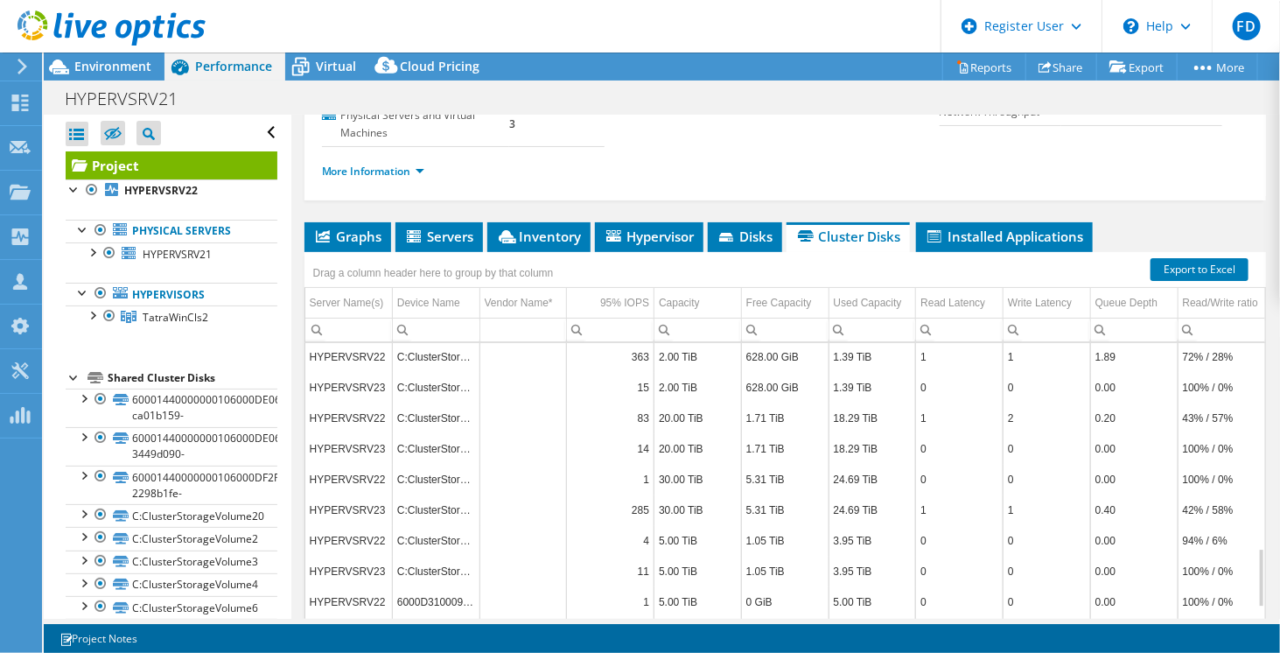
scroll to position [1050, 0]
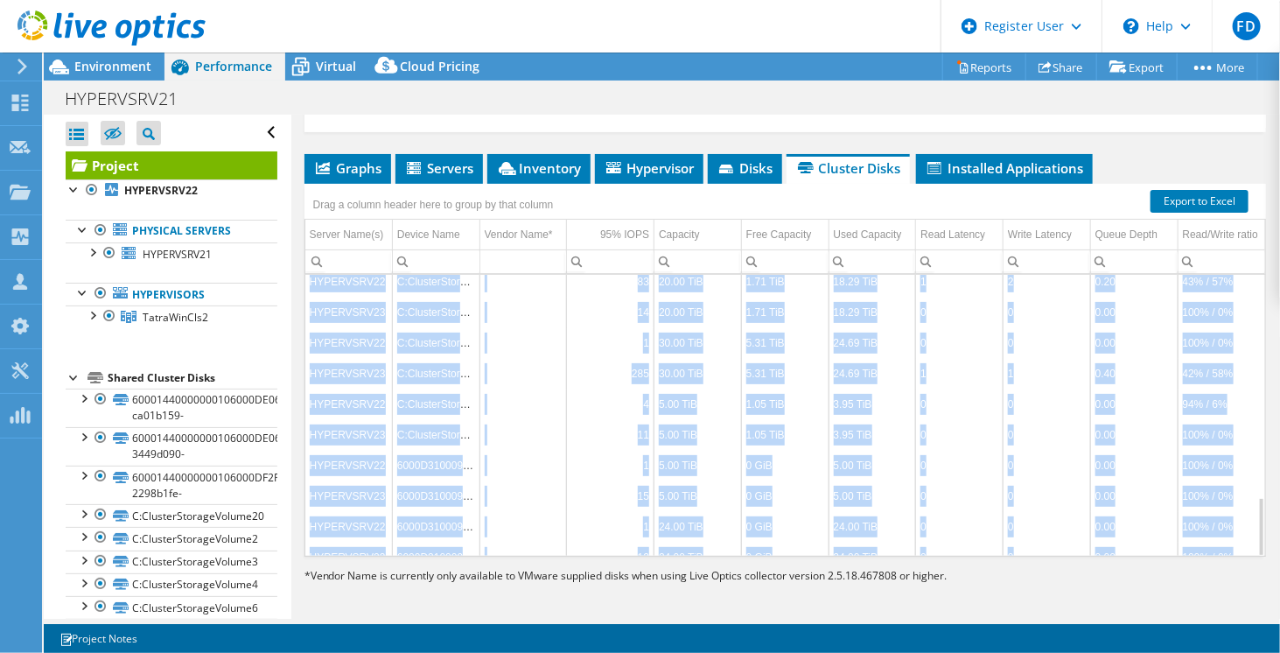
drag, startPoint x: 1257, startPoint y: 517, endPoint x: 1246, endPoint y: 507, distance: 15.5
click at [1246, 507] on div "Project Details Prepared for: [PERSON_NAME], [PERSON_NAME][EMAIL_ADDRESS][PERSO…" at bounding box center [785, 204] width 988 height 836
click at [1258, 507] on div "Data grid" at bounding box center [1261, 527] width 7 height 60
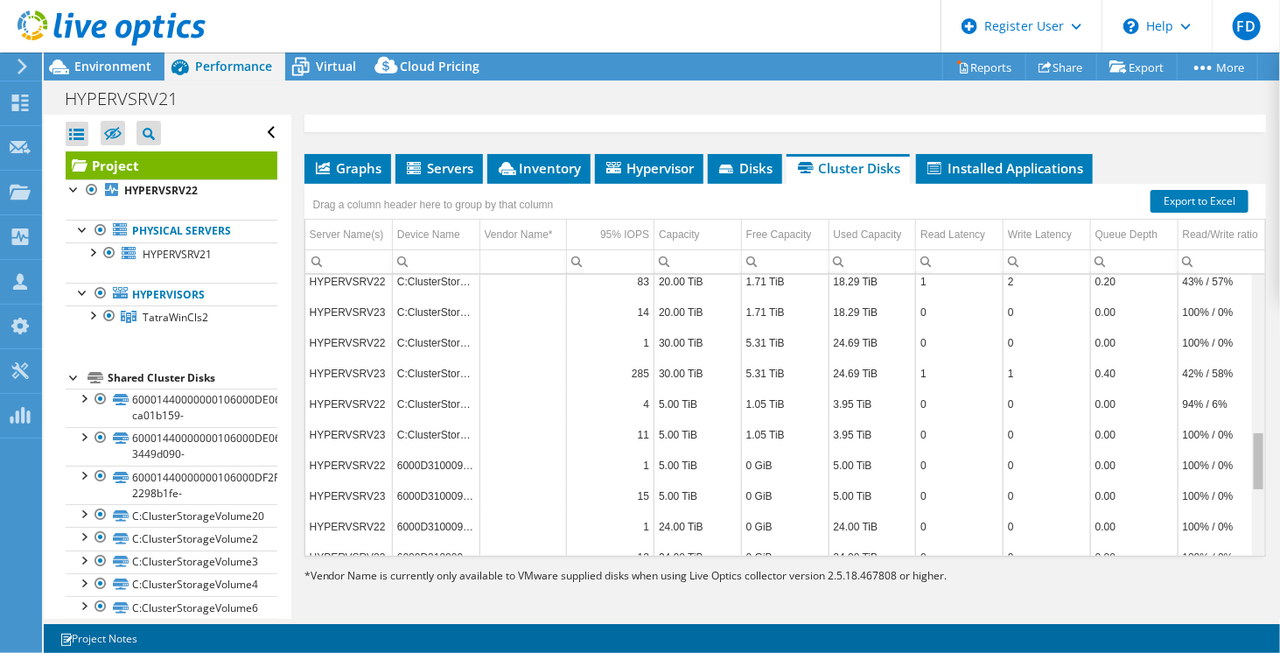
scroll to position [0, 0]
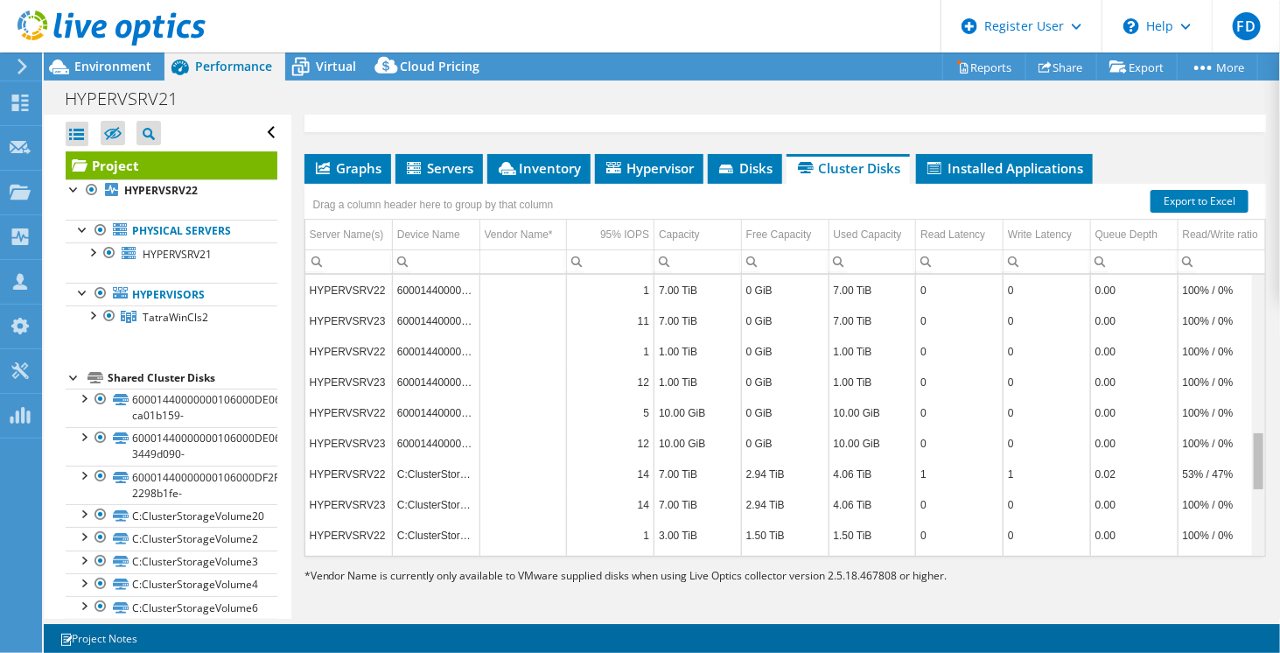
drag, startPoint x: 1246, startPoint y: 507, endPoint x: 1244, endPoint y: 86, distance: 420.9
click at [1244, 86] on body "FD Dell User [PERSON_NAME] [PERSON_NAME][EMAIL_ADDRESS][DOMAIN_NAME] Dell My Pr…" at bounding box center [640, 326] width 1280 height 653
